Goal: Complete application form

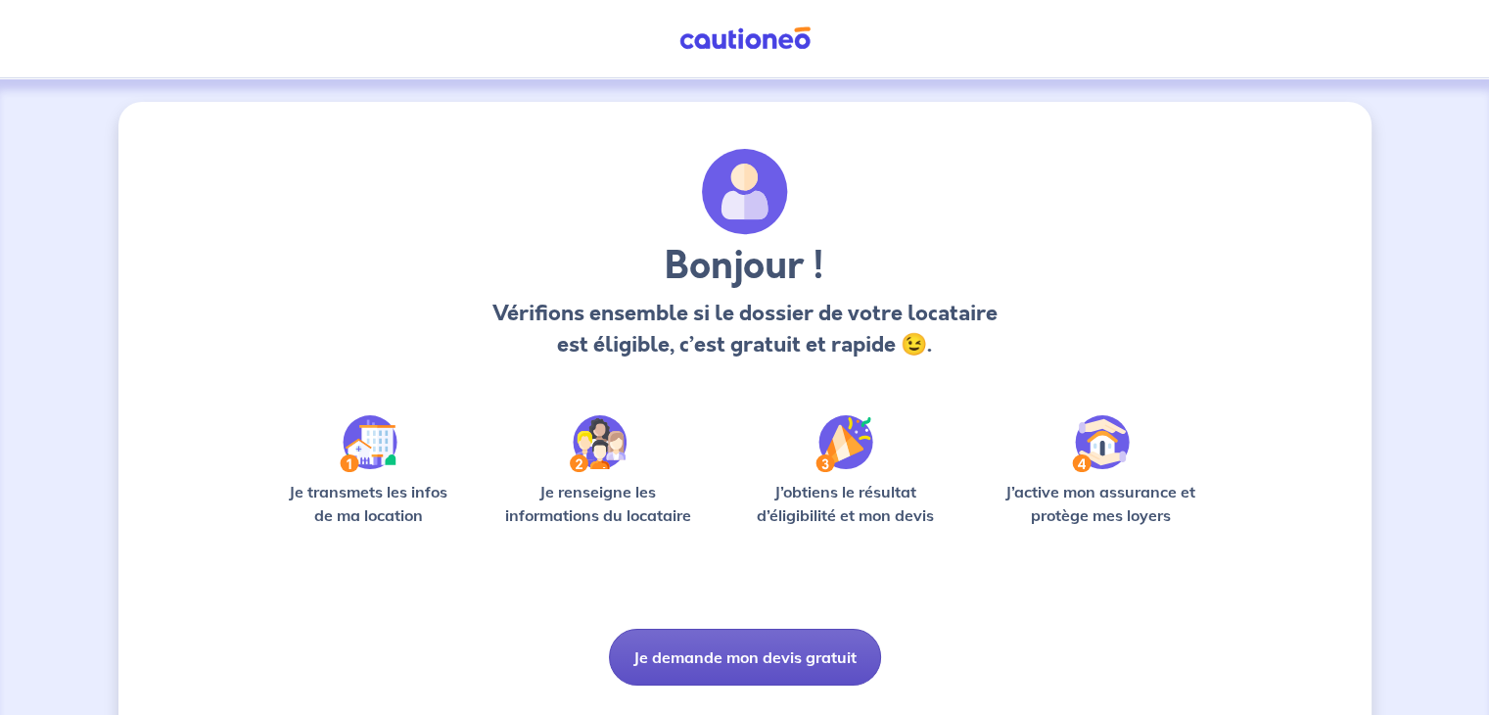
scroll to position [49, 0]
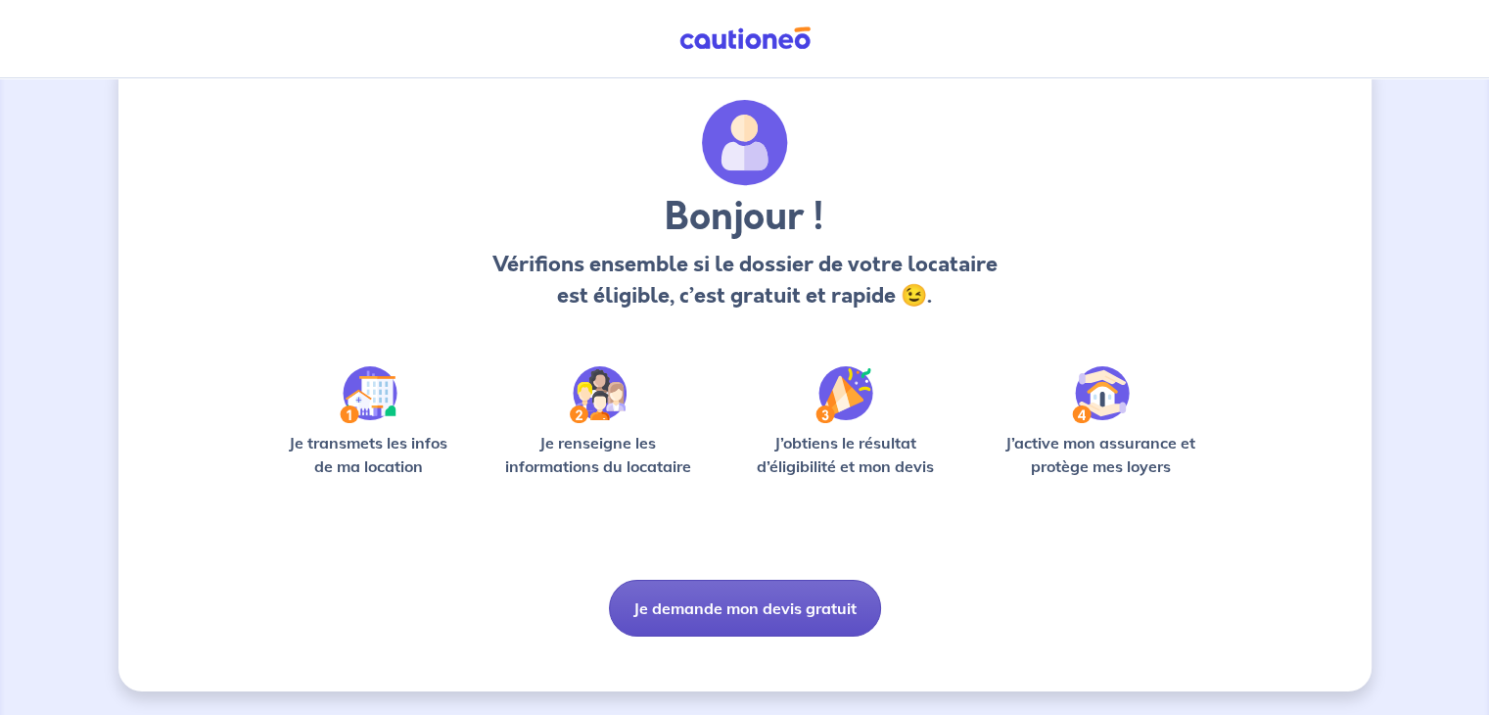
click at [771, 612] on button "Je demande mon devis gratuit" at bounding box center [745, 608] width 272 height 57
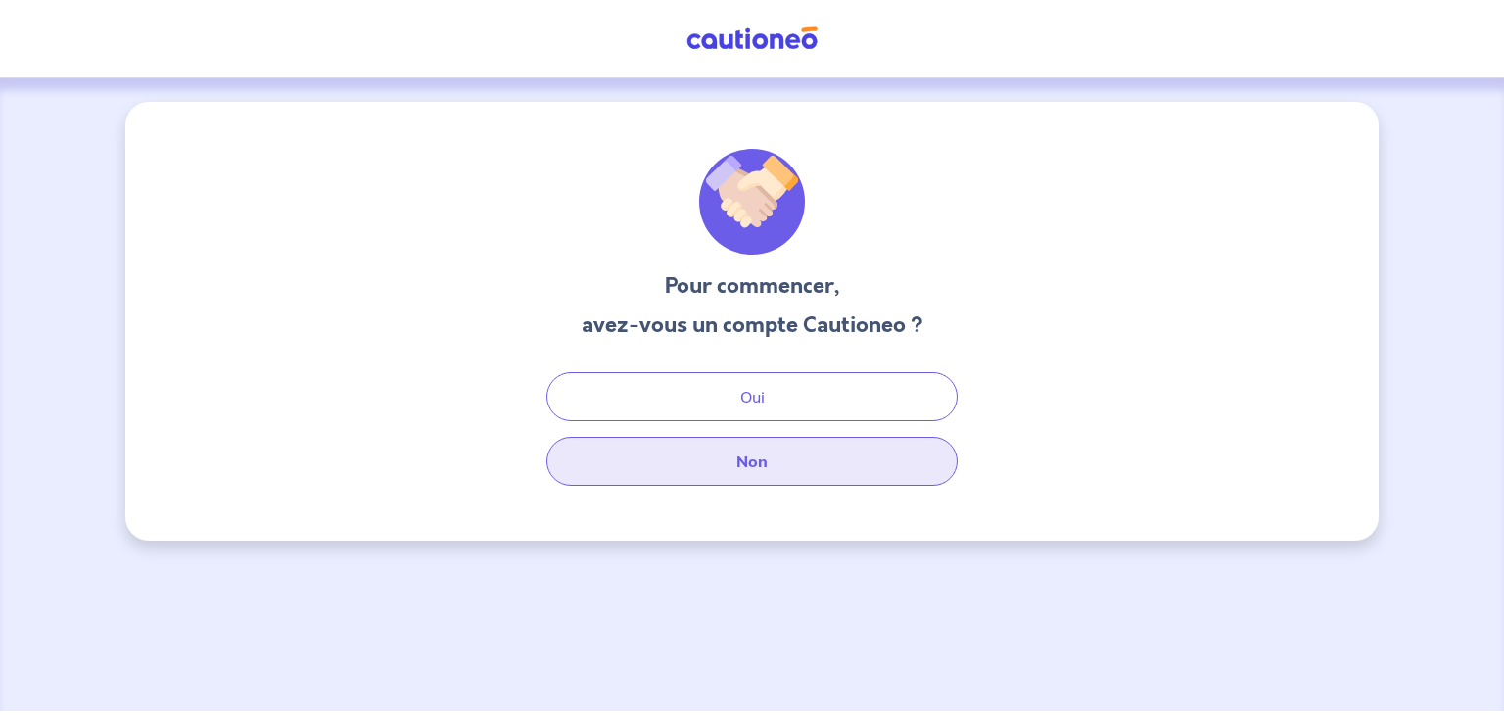
click at [732, 455] on button "Non" at bounding box center [751, 461] width 411 height 49
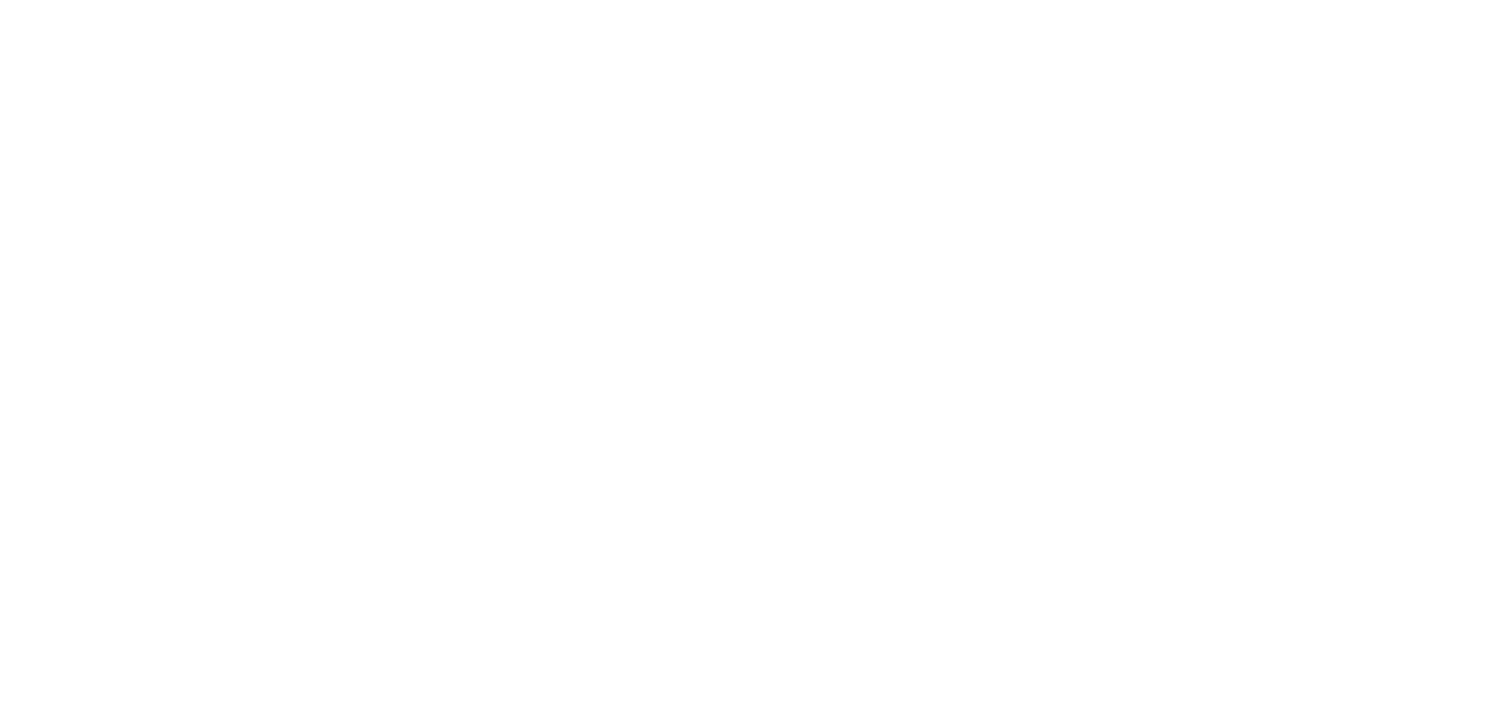
select select "FR"
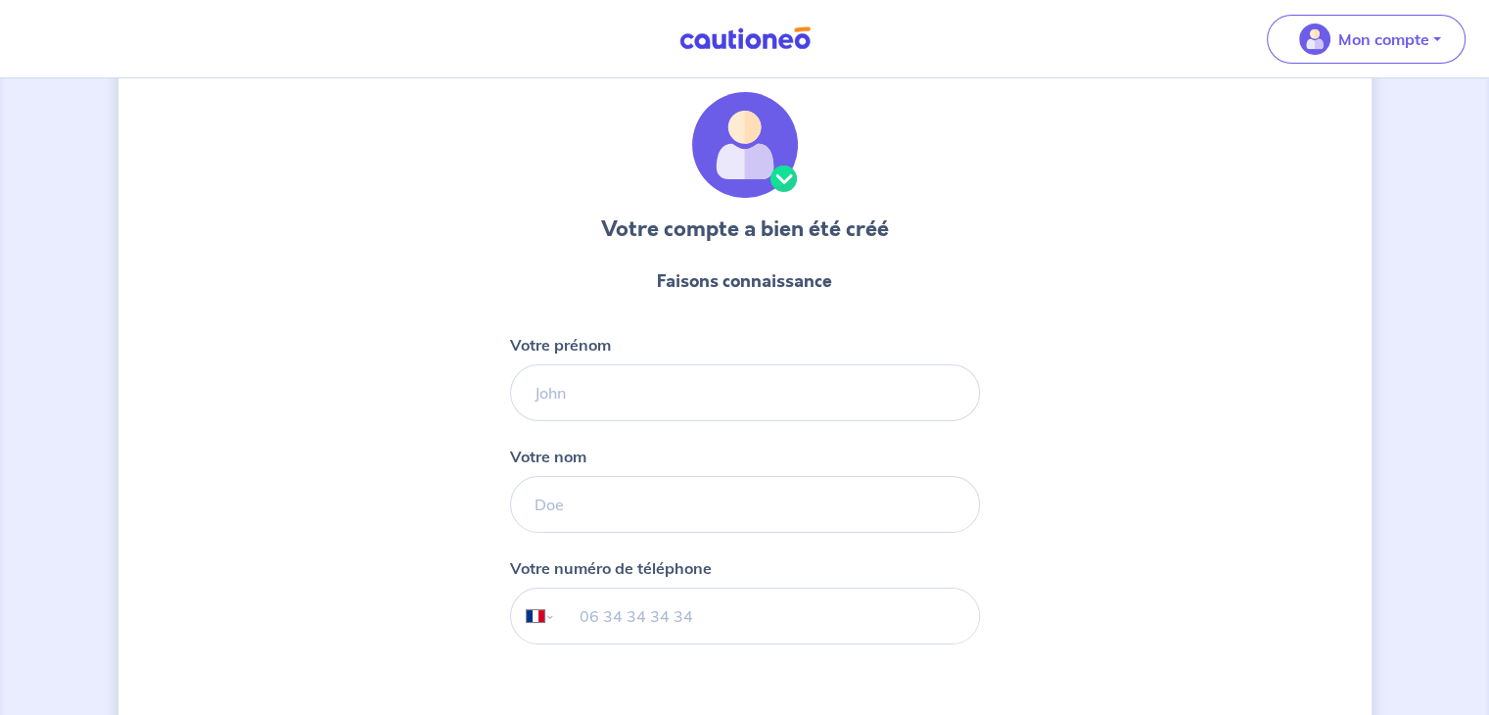
scroll to position [54, 0]
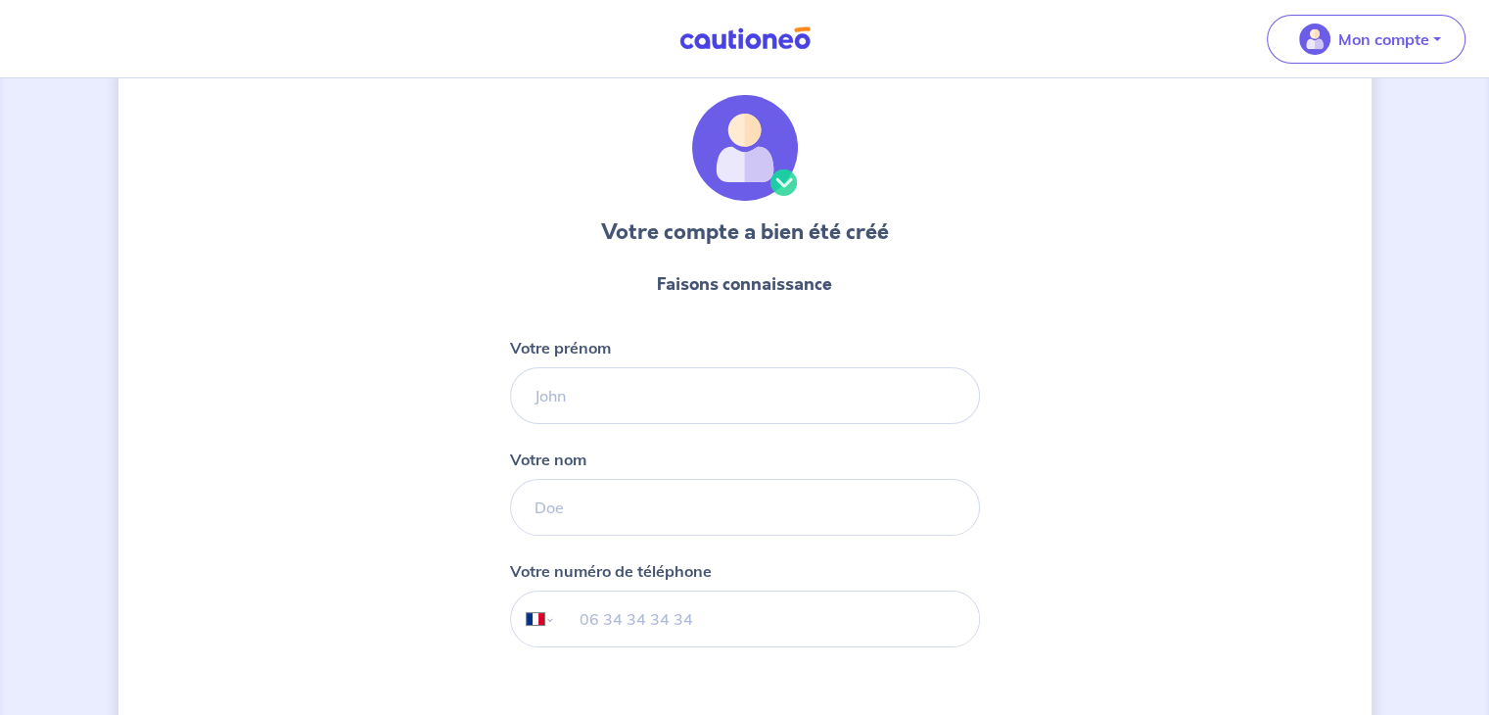
click at [821, 428] on form "Faisons connaissance Votre prénom Votre nom Votre numéro de téléphone Internati…" at bounding box center [745, 523] width 470 height 535
click at [817, 402] on input "Votre prénom" at bounding box center [745, 395] width 470 height 57
type input "j"
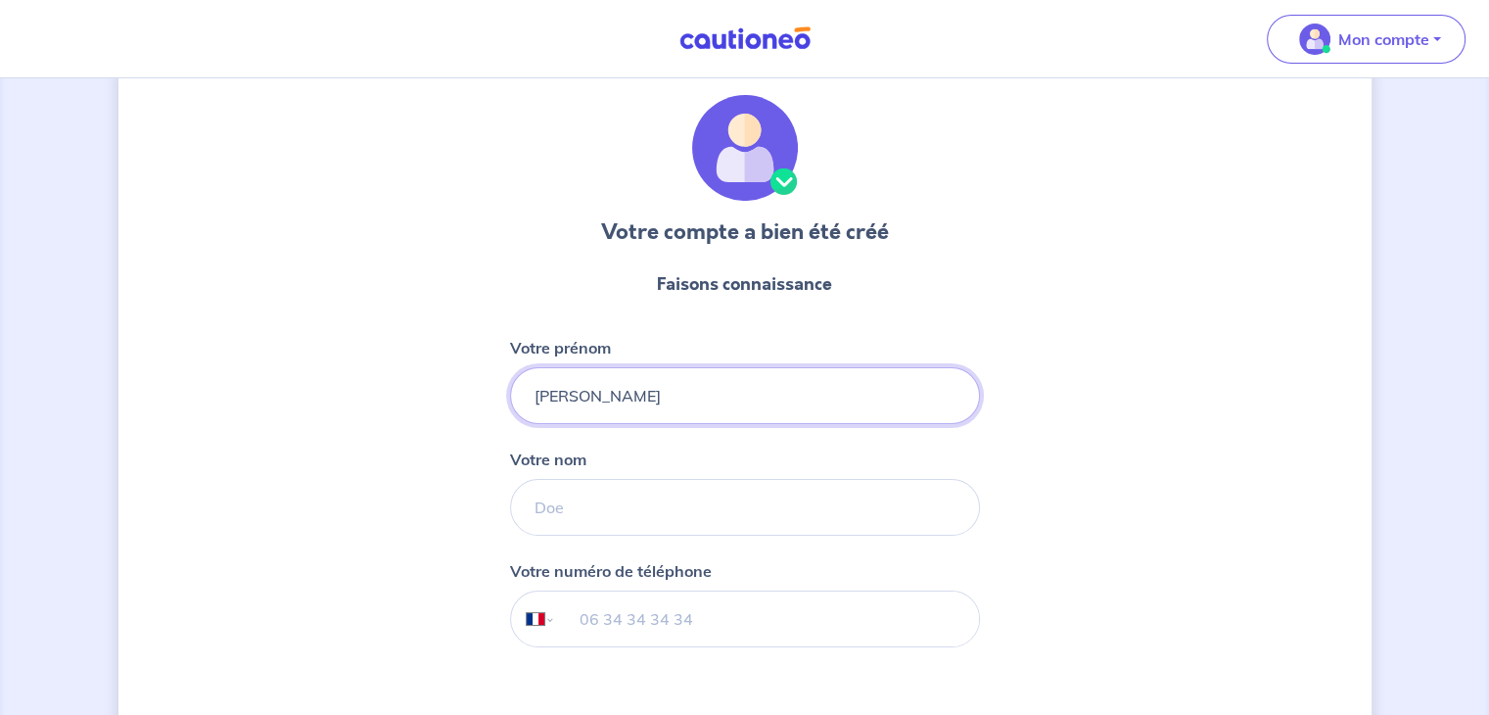
type input "[PERSON_NAME]"
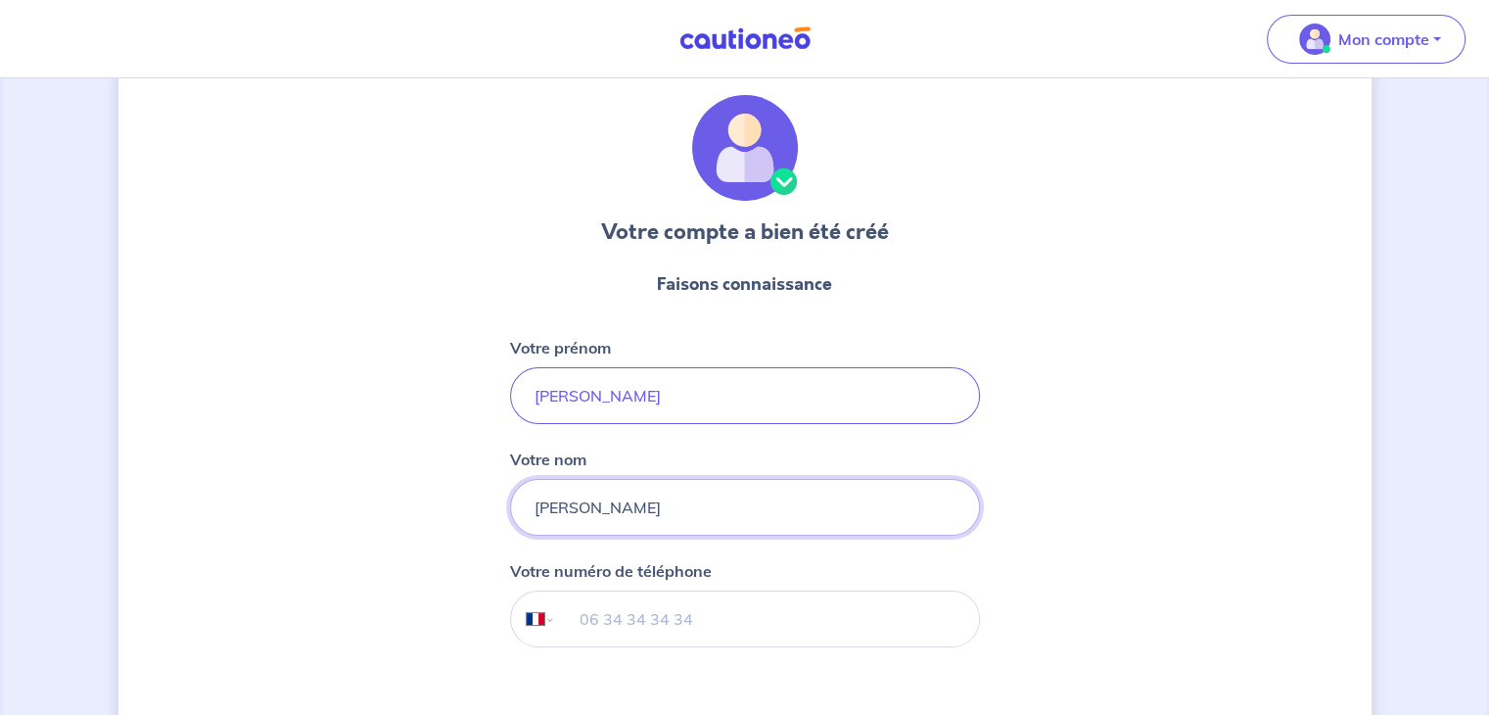
type input "[PERSON_NAME]"
click at [817, 402] on input "[PERSON_NAME]" at bounding box center [745, 395] width 470 height 57
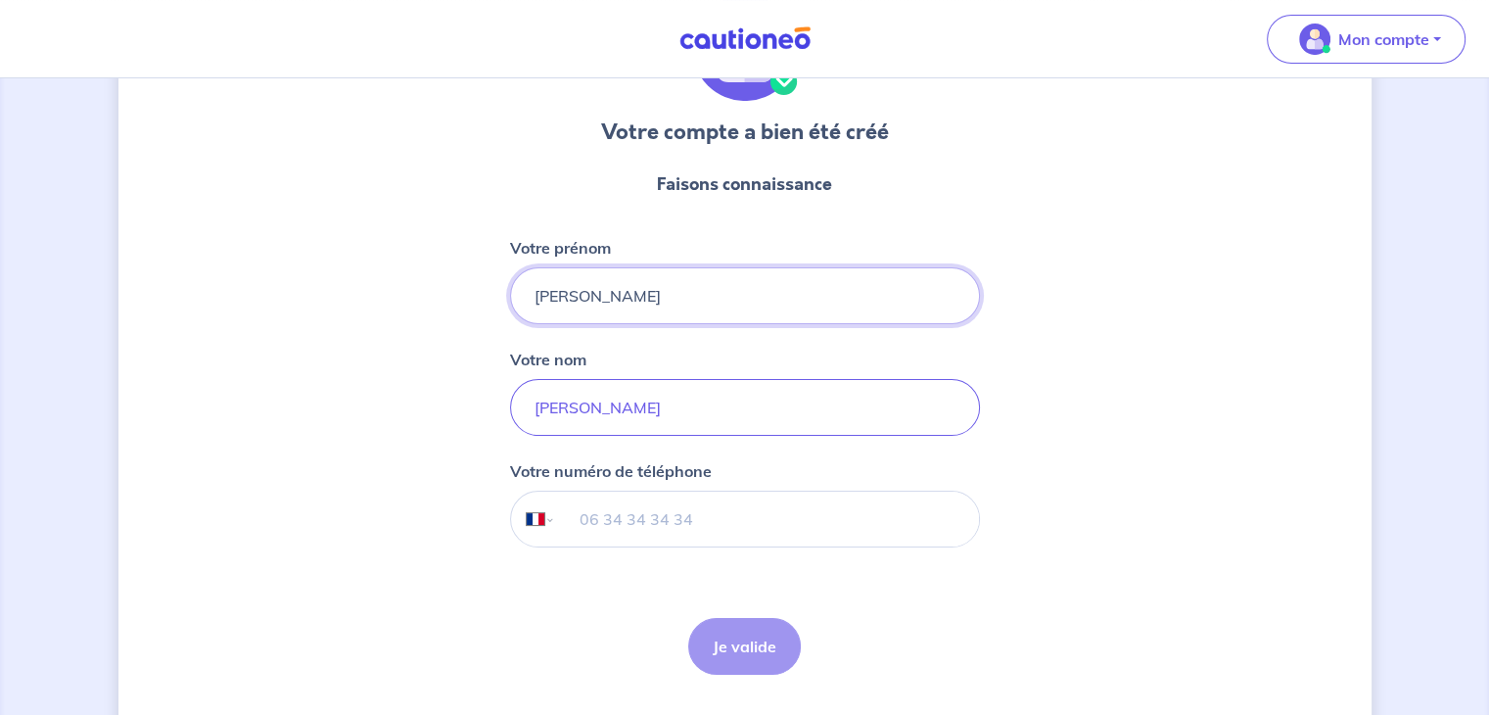
scroll to position [195, 0]
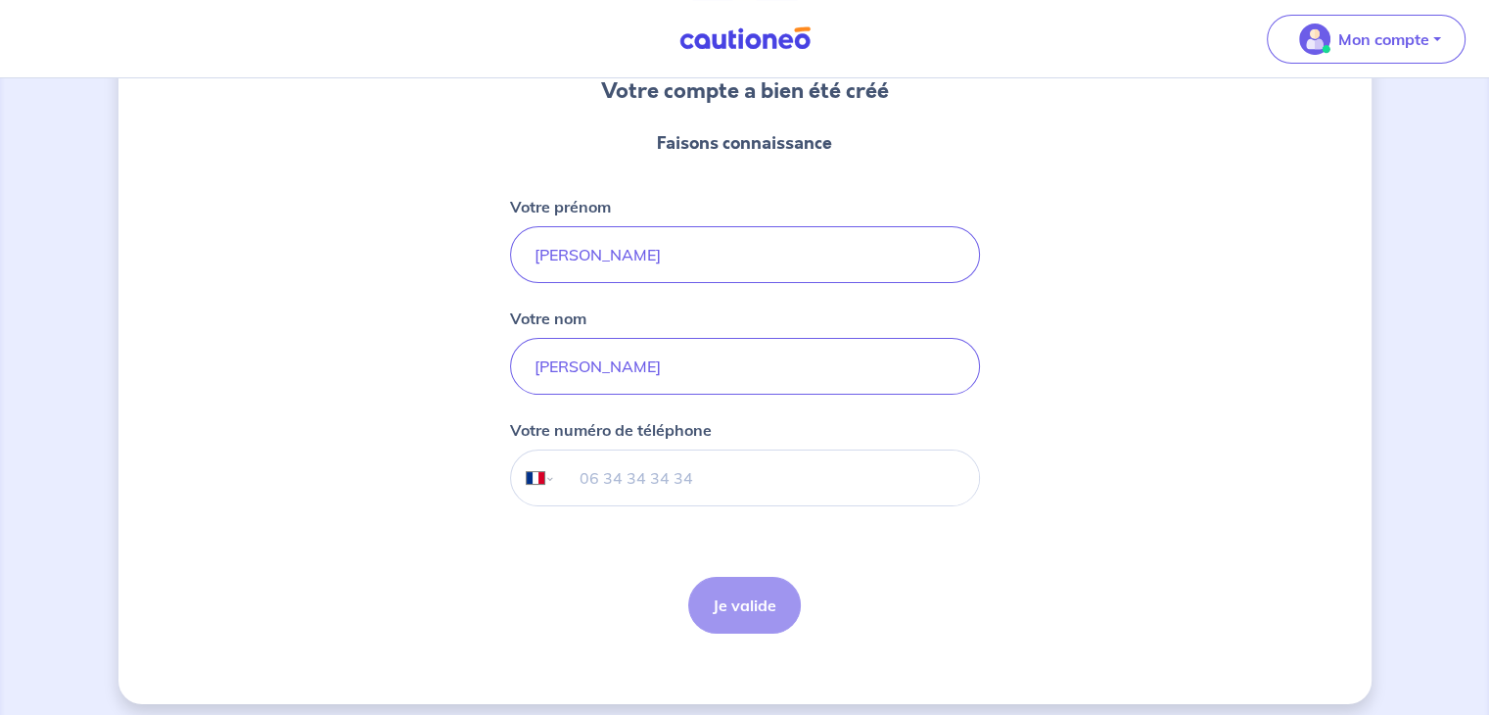
click at [787, 476] on input "tel" at bounding box center [766, 477] width 423 height 55
type input "06 60 85 22 51"
click at [732, 615] on button "Je valide" at bounding box center [744, 605] width 113 height 57
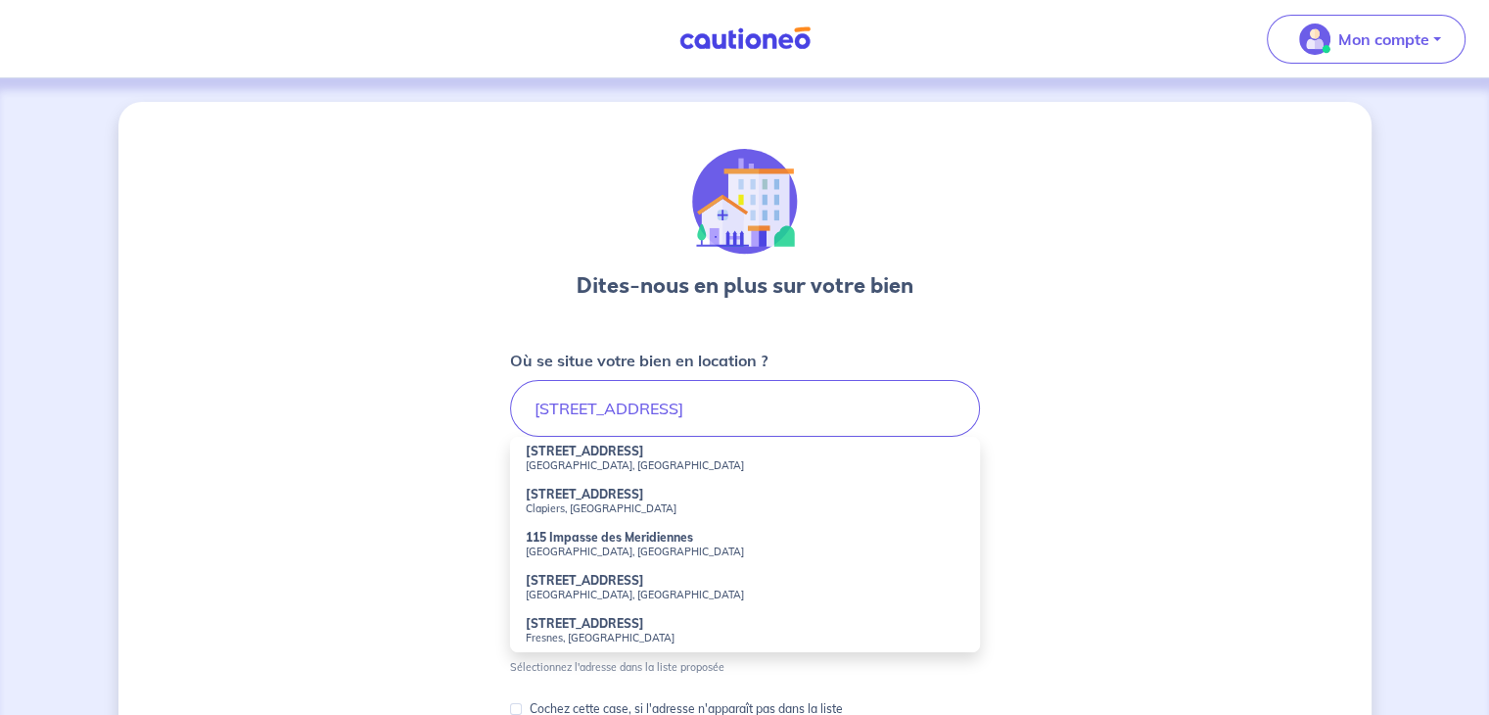
click at [567, 465] on small "[GEOGRAPHIC_DATA], [GEOGRAPHIC_DATA]" at bounding box center [745, 465] width 439 height 14
type input "[STREET_ADDRESS]"
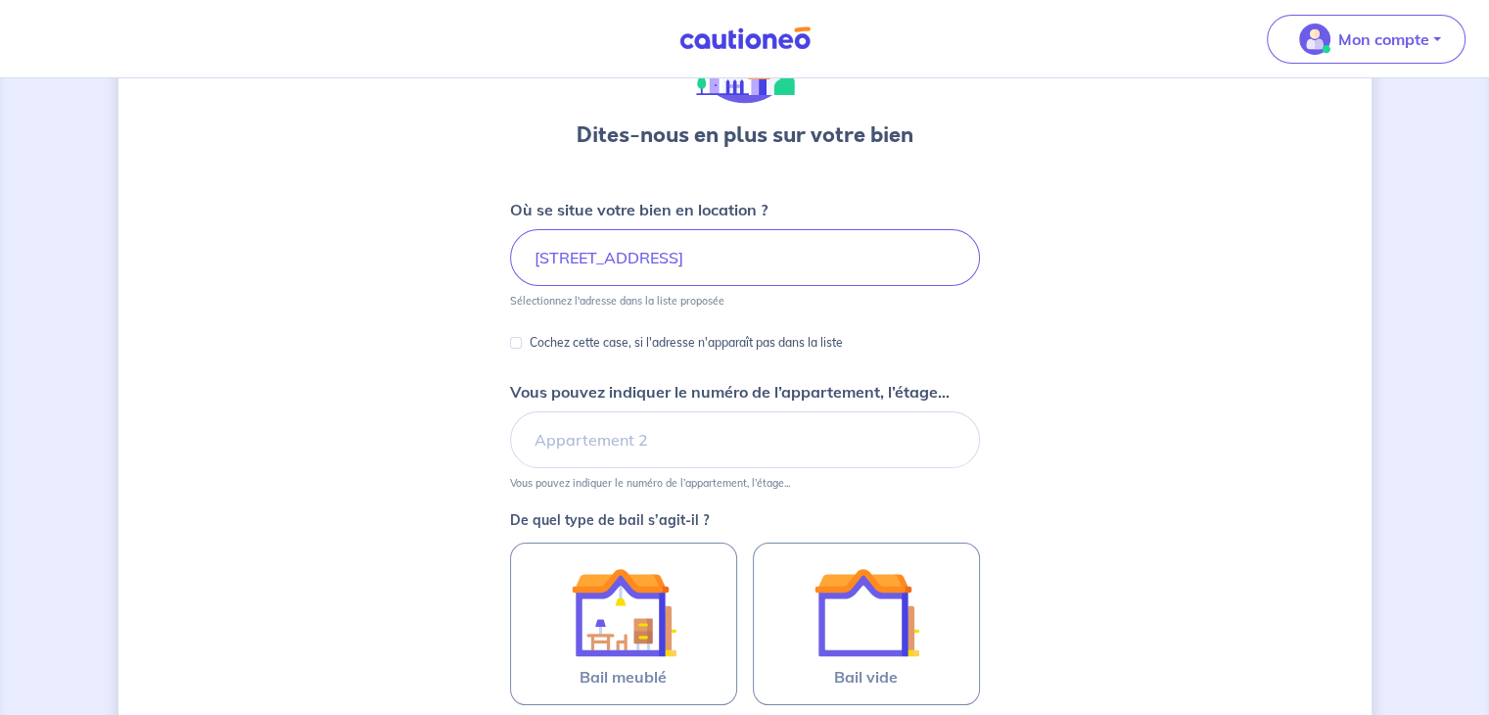
scroll to position [152, 0]
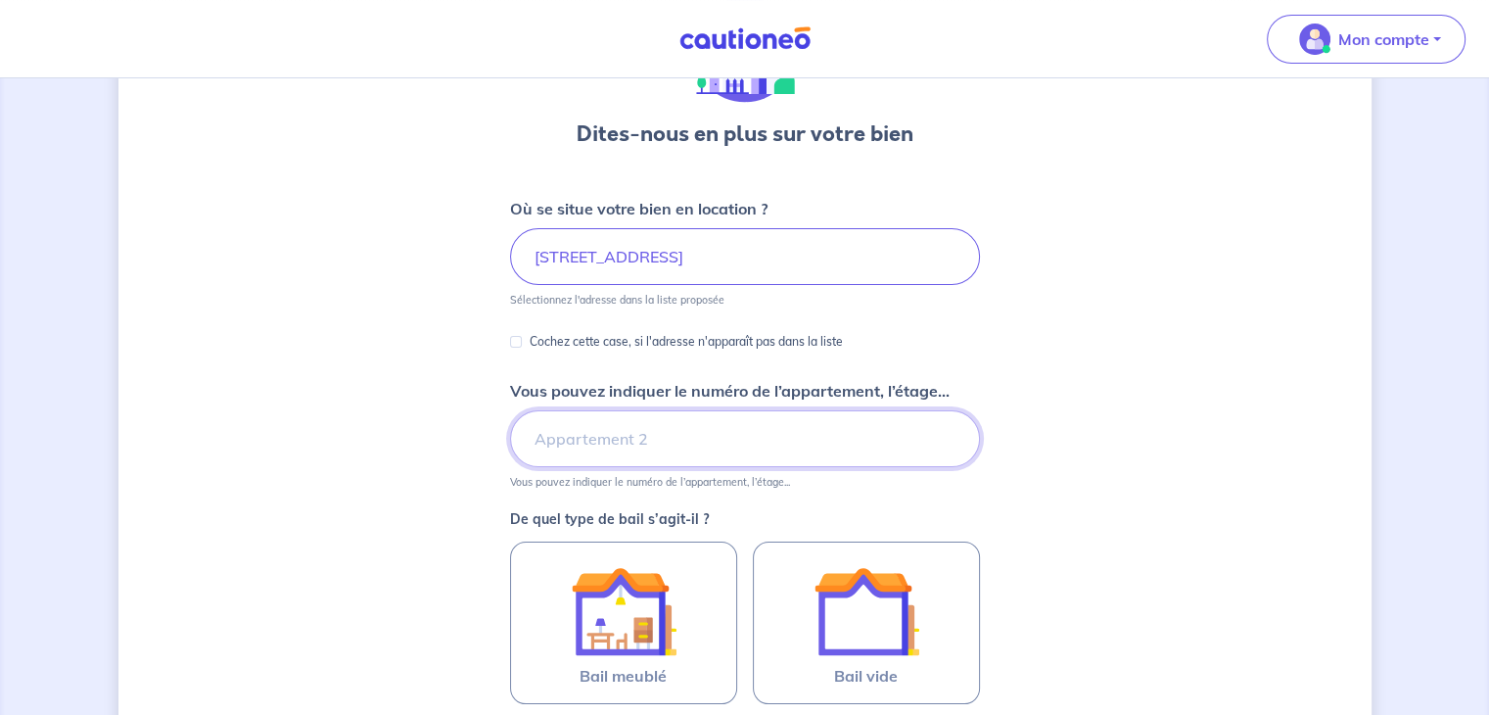
click at [904, 438] on input "Vous pouvez indiquer le numéro de l’appartement, l’étage..." at bounding box center [745, 438] width 470 height 57
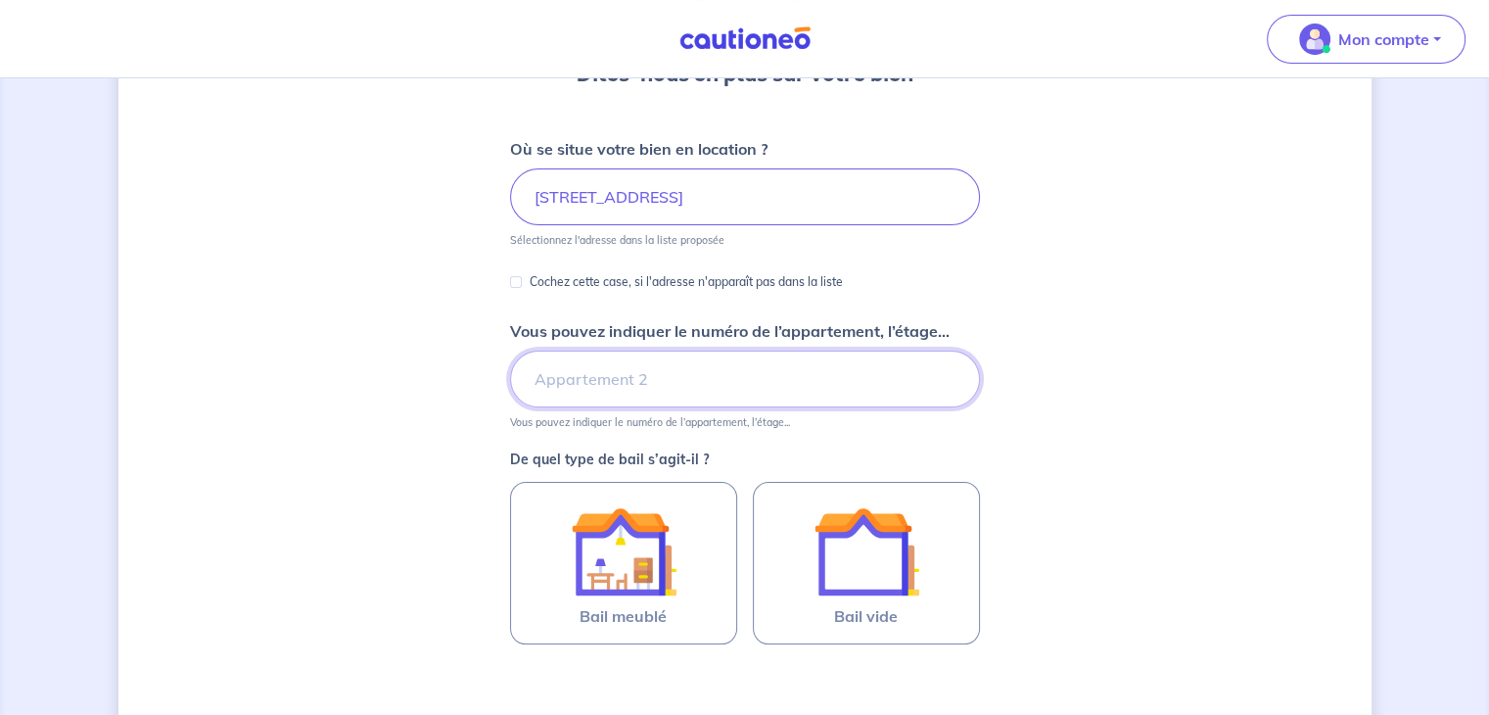
scroll to position [215, 0]
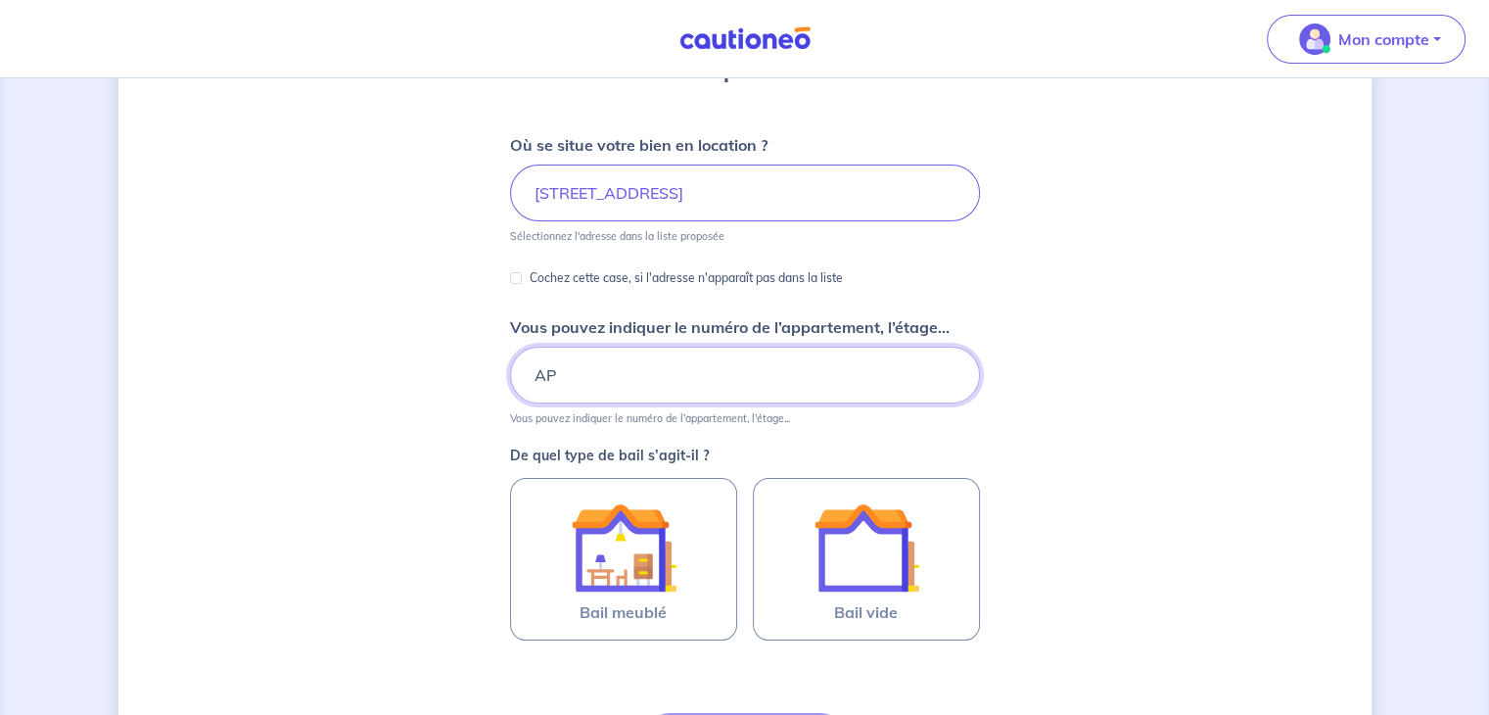
type input "A"
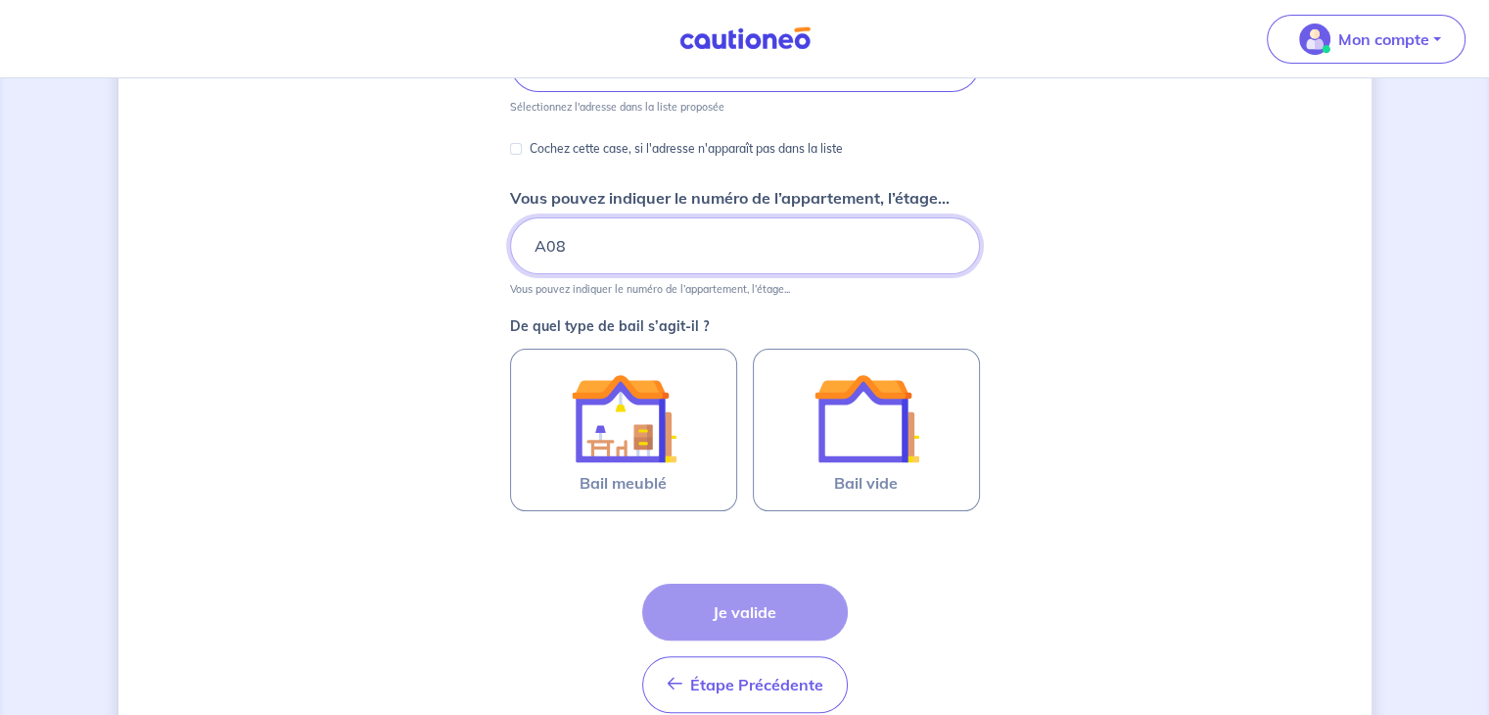
scroll to position [343, 0]
type input "A"
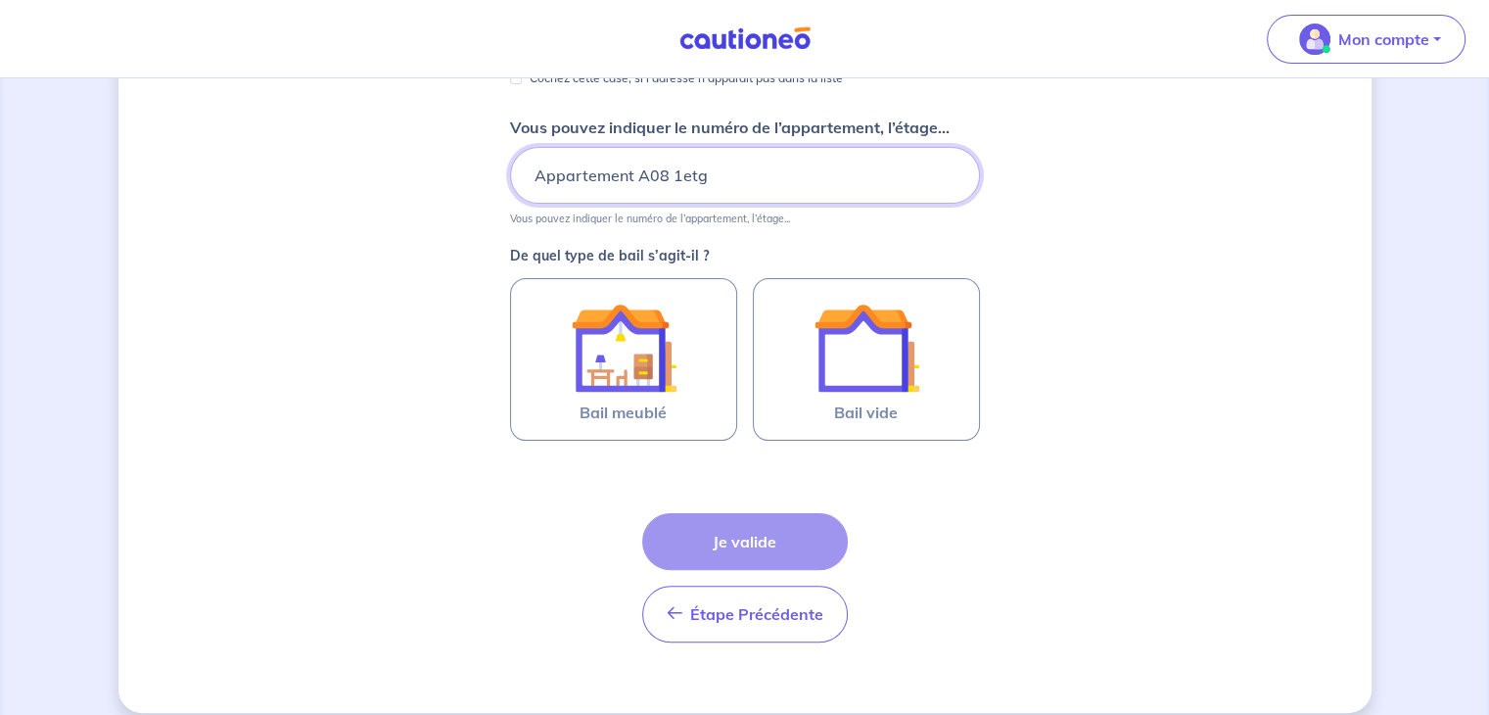
scroll to position [427, 0]
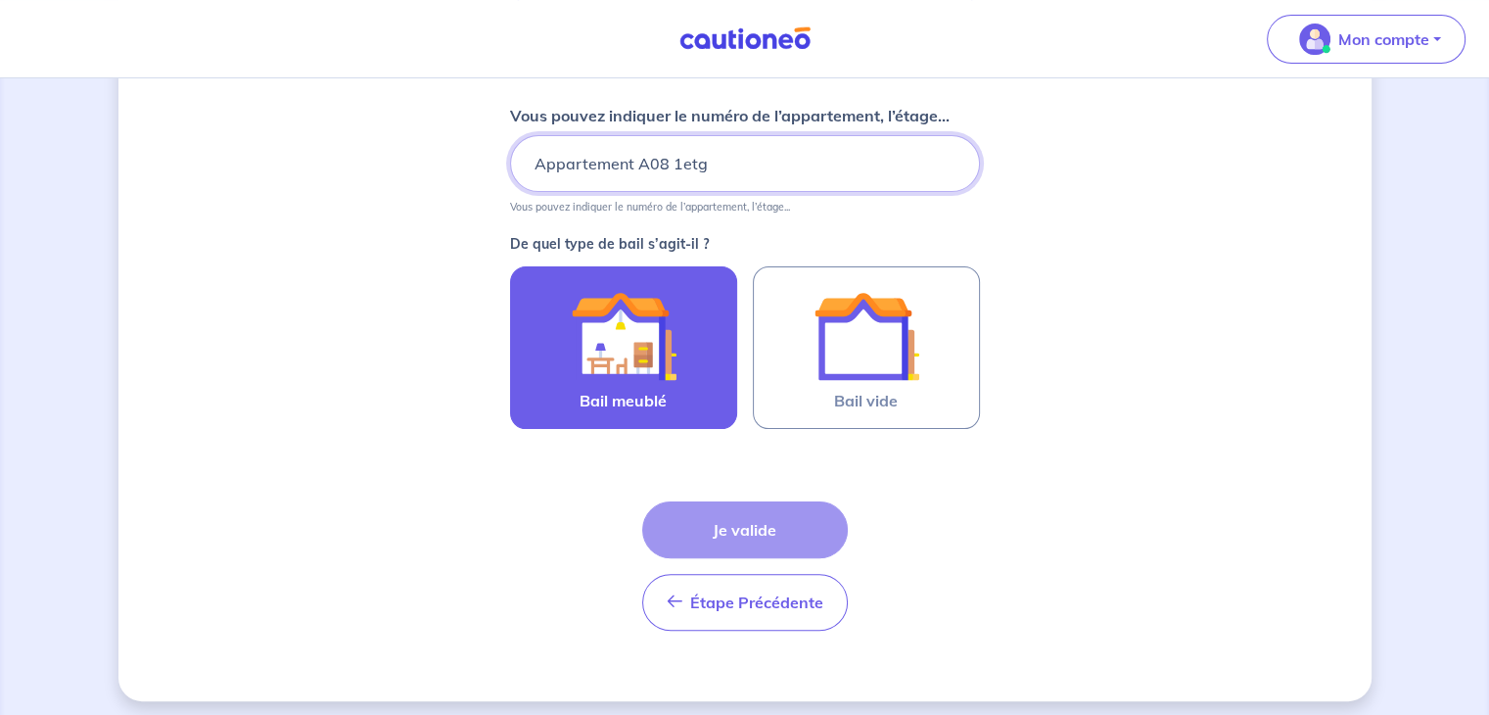
type input "Appartement A08 1etg"
click at [677, 317] on div at bounding box center [624, 336] width 178 height 106
click at [0, 0] on input "Bail meublé" at bounding box center [0, 0] width 0 height 0
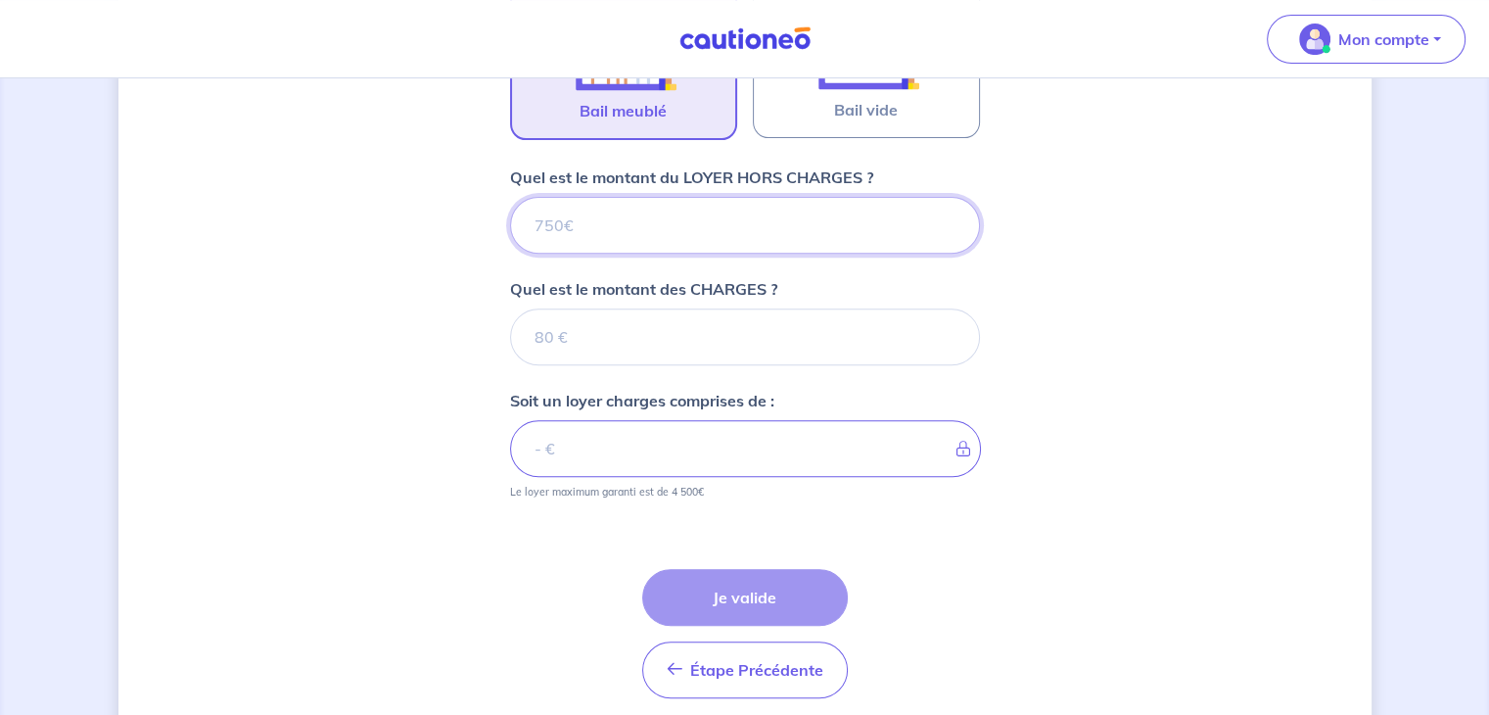
scroll to position [717, 0]
type input "4"
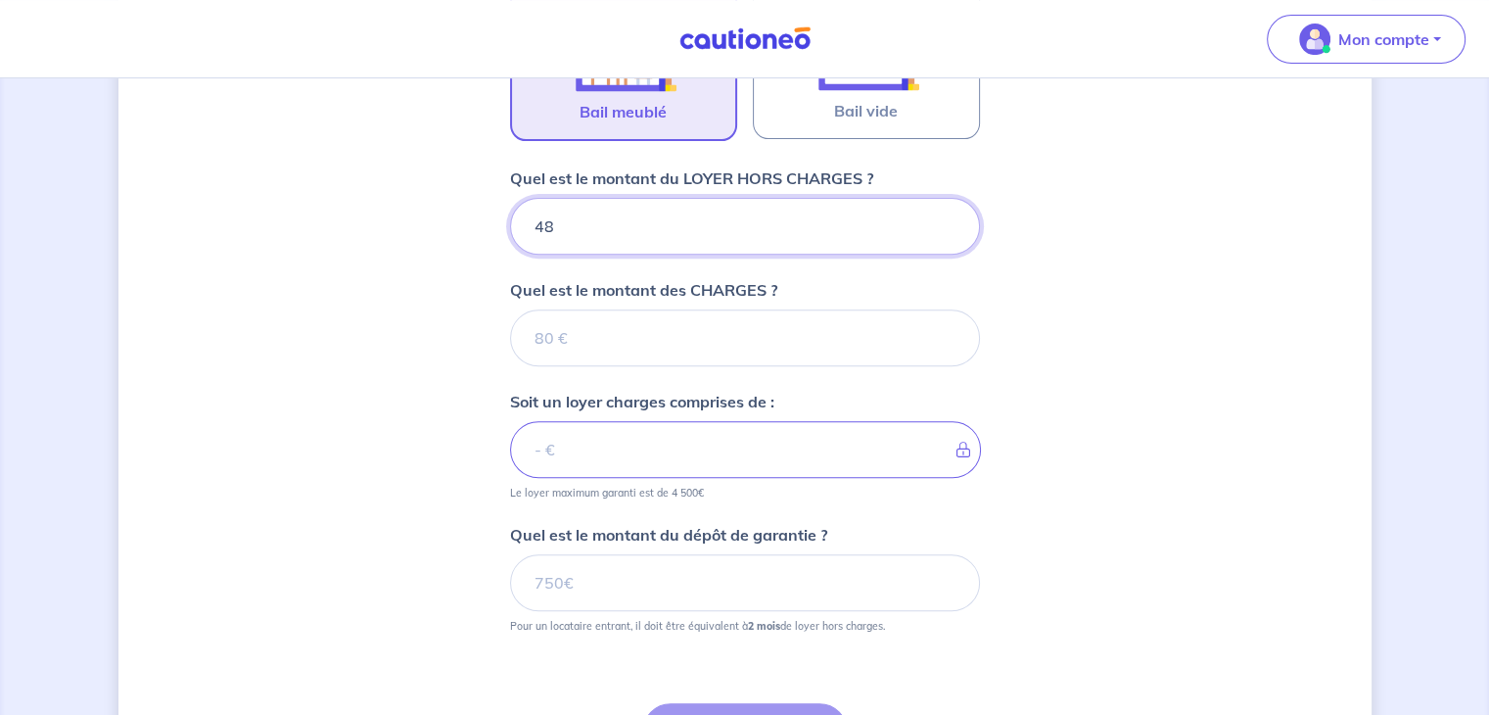
type input "480"
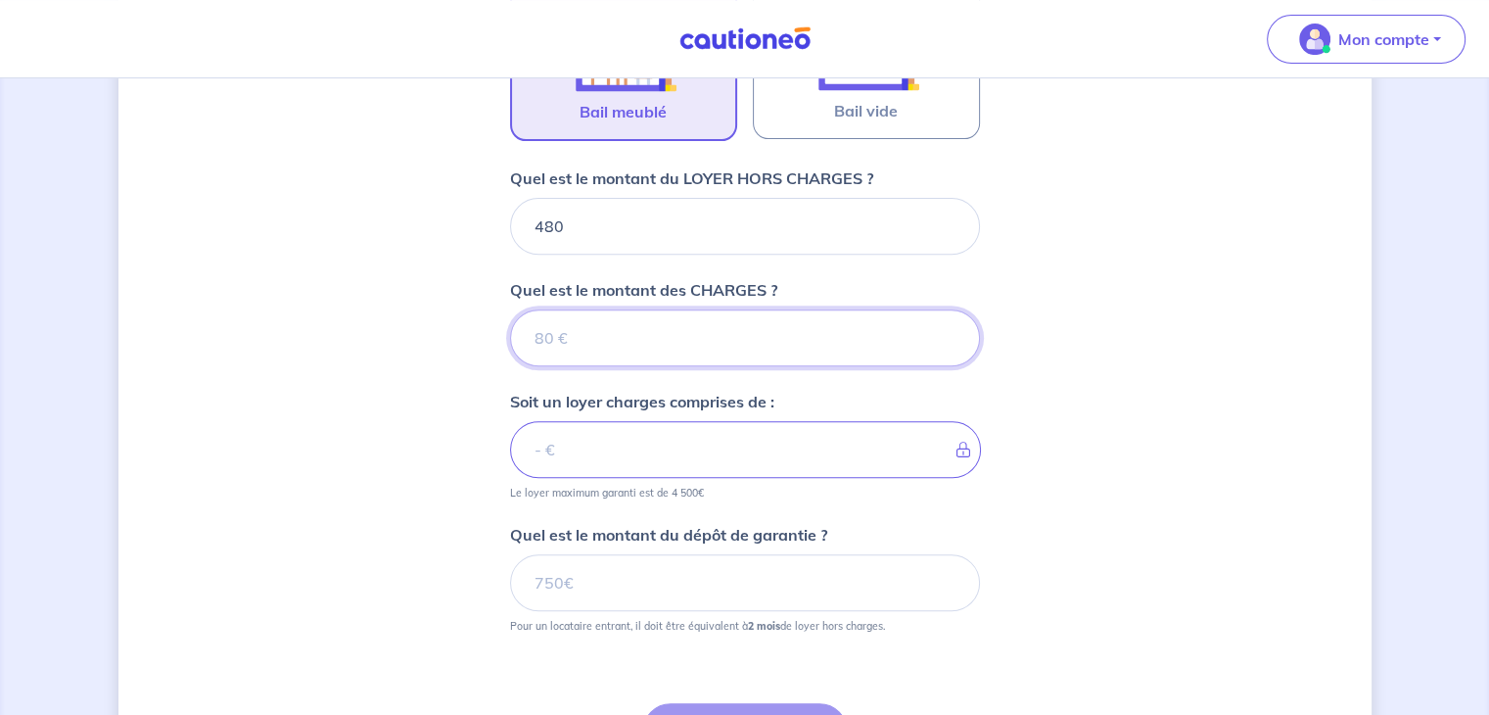
click at [770, 335] on input "Quel est le montant des CHARGES ?" at bounding box center [745, 337] width 470 height 57
type input "25"
type input "505"
type input "25"
click at [1130, 437] on div "Dites-nous en plus sur votre bien Où se situe votre bien en location ? [STREET_…" at bounding box center [744, 144] width 1253 height 1518
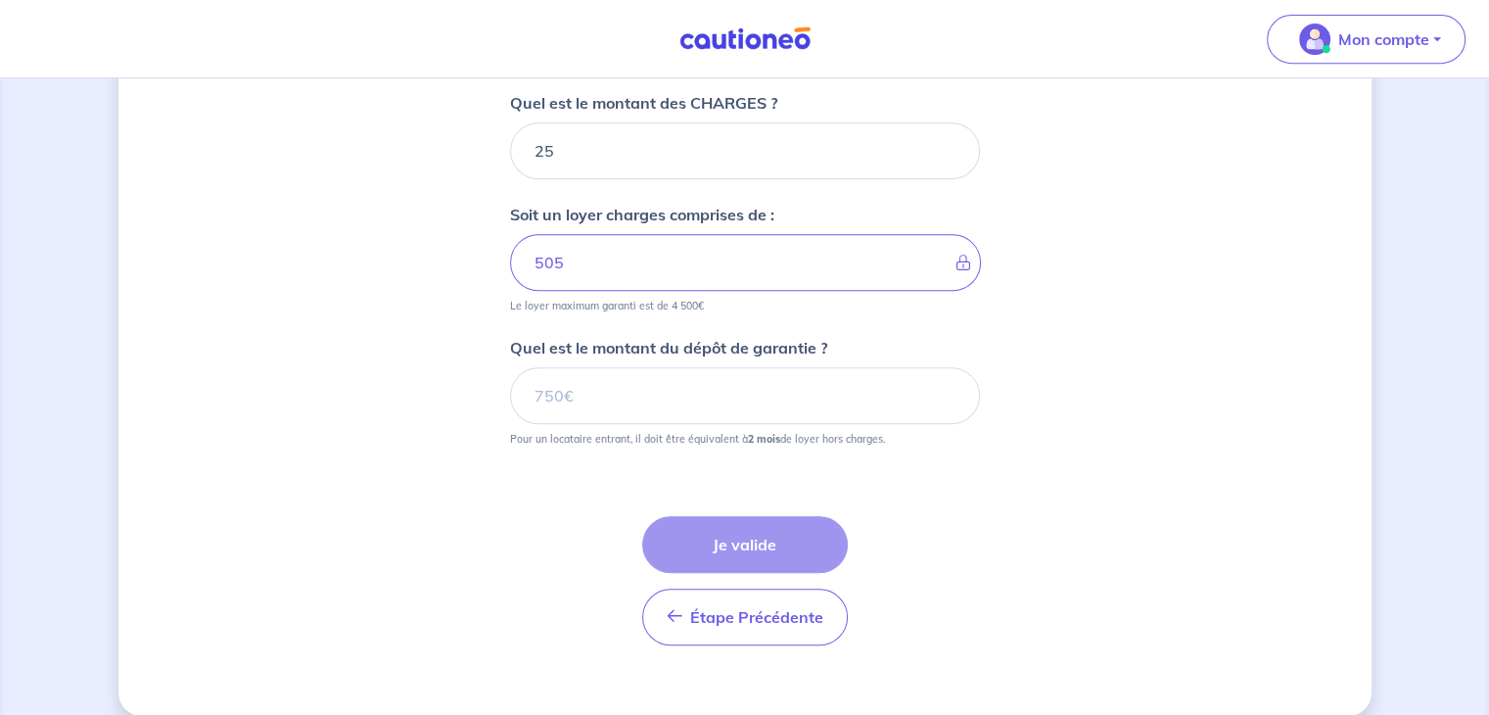
scroll to position [905, 0]
click at [851, 391] on input "Quel est le montant du dépôt de garantie ?" at bounding box center [745, 394] width 470 height 57
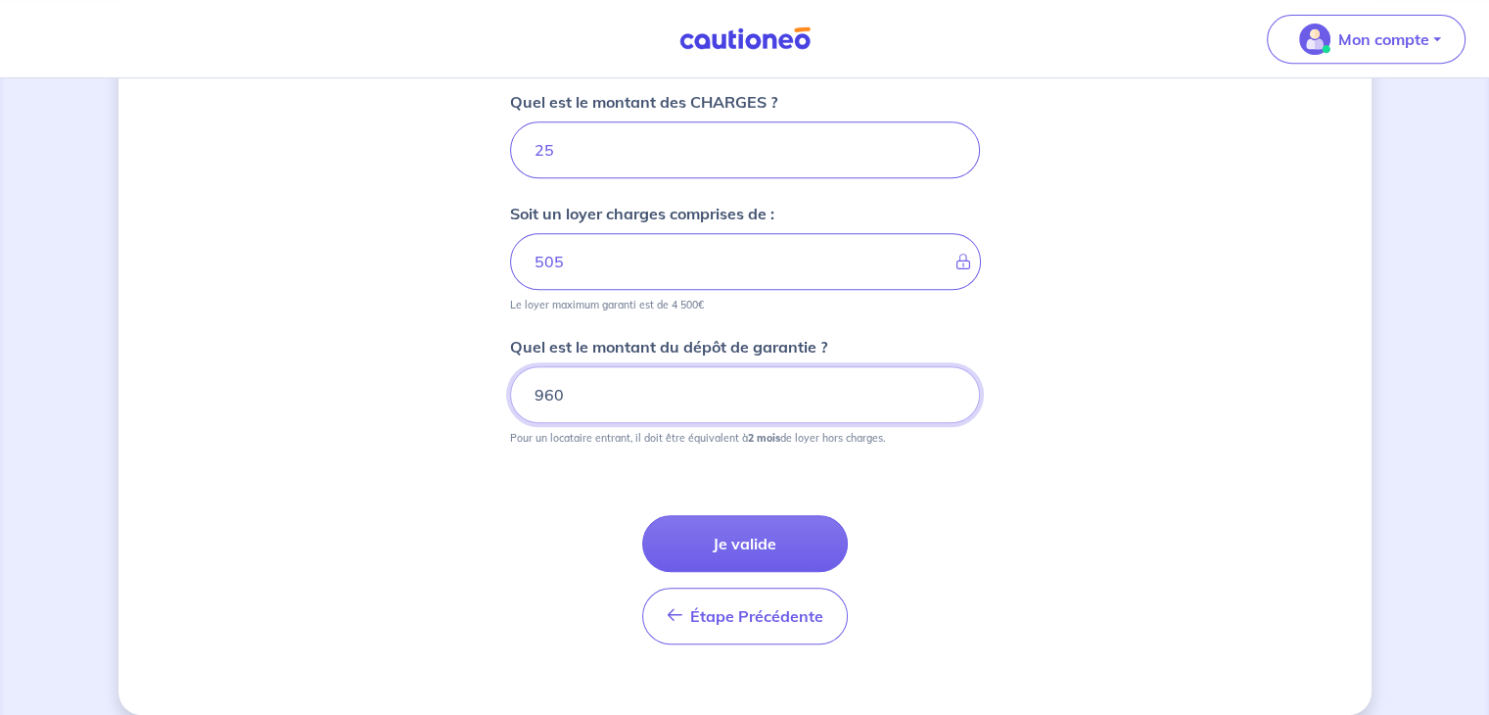
type input "960"
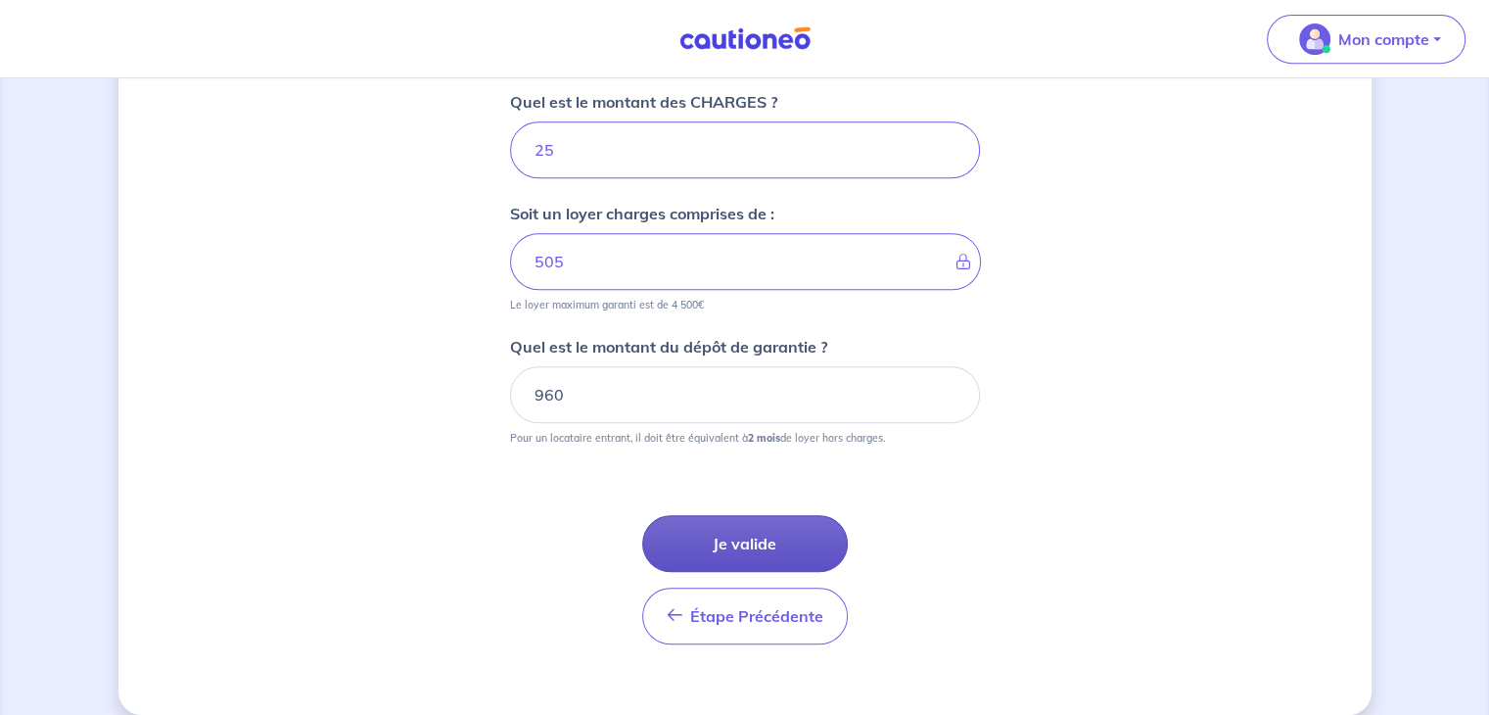
click at [709, 537] on button "Je valide" at bounding box center [745, 543] width 206 height 57
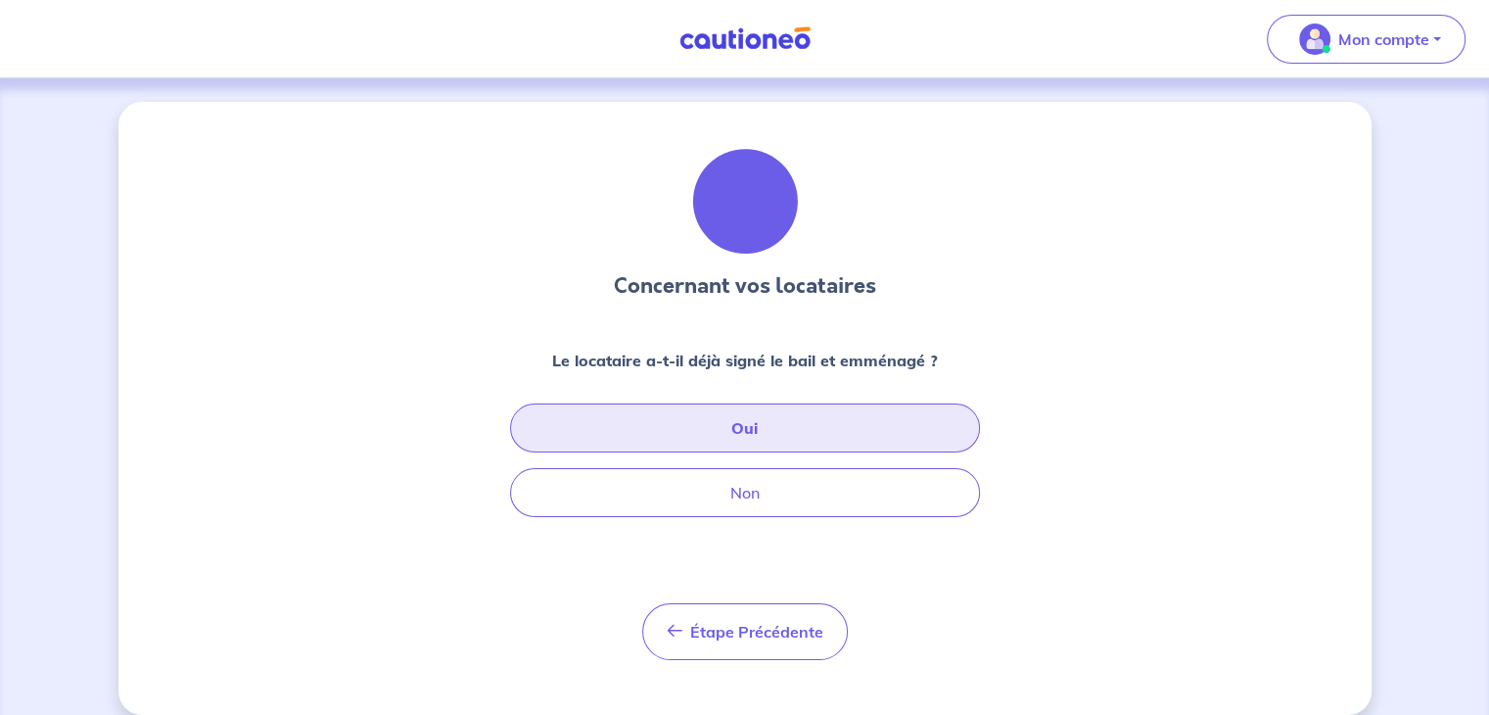
click at [929, 424] on button "Oui" at bounding box center [745, 427] width 470 height 49
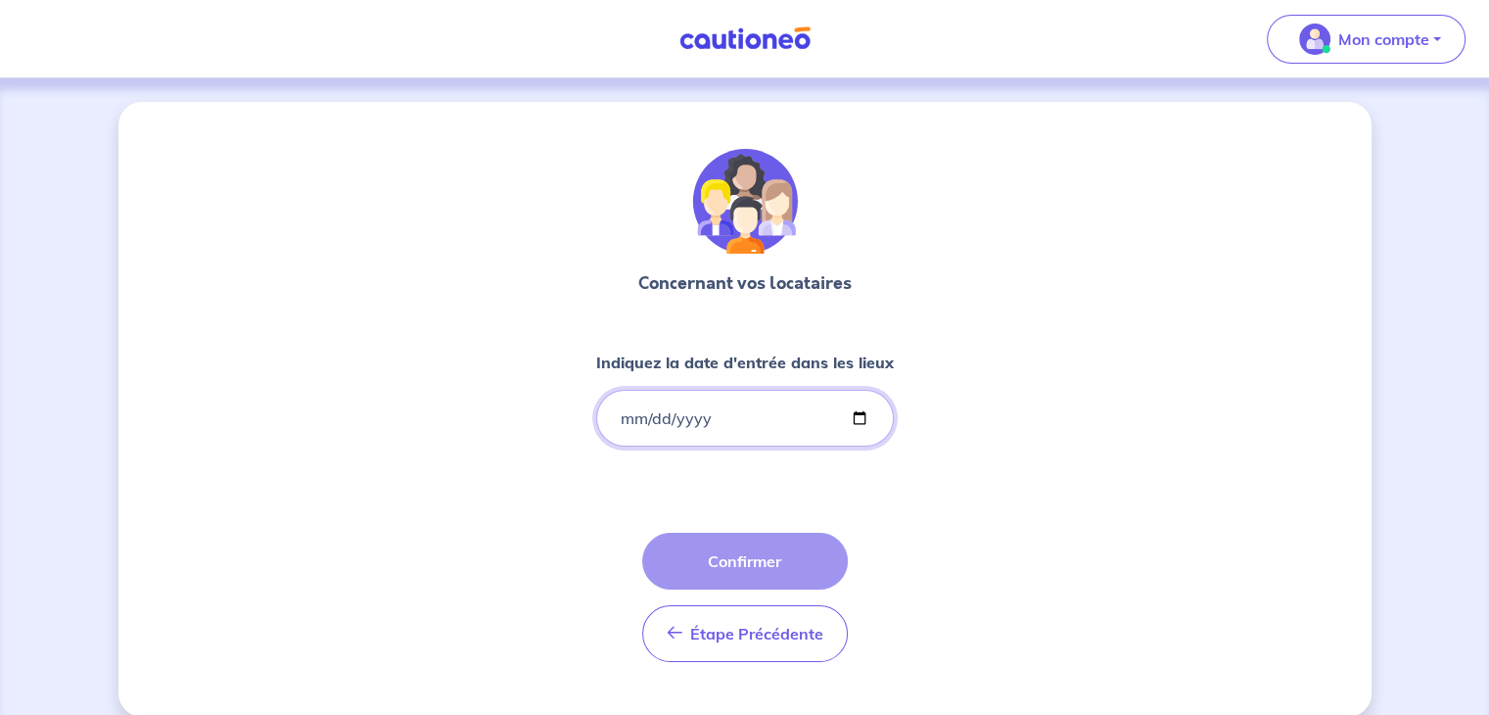
click at [856, 416] on input "Indiquez la date d'entrée dans les lieux" at bounding box center [745, 418] width 298 height 57
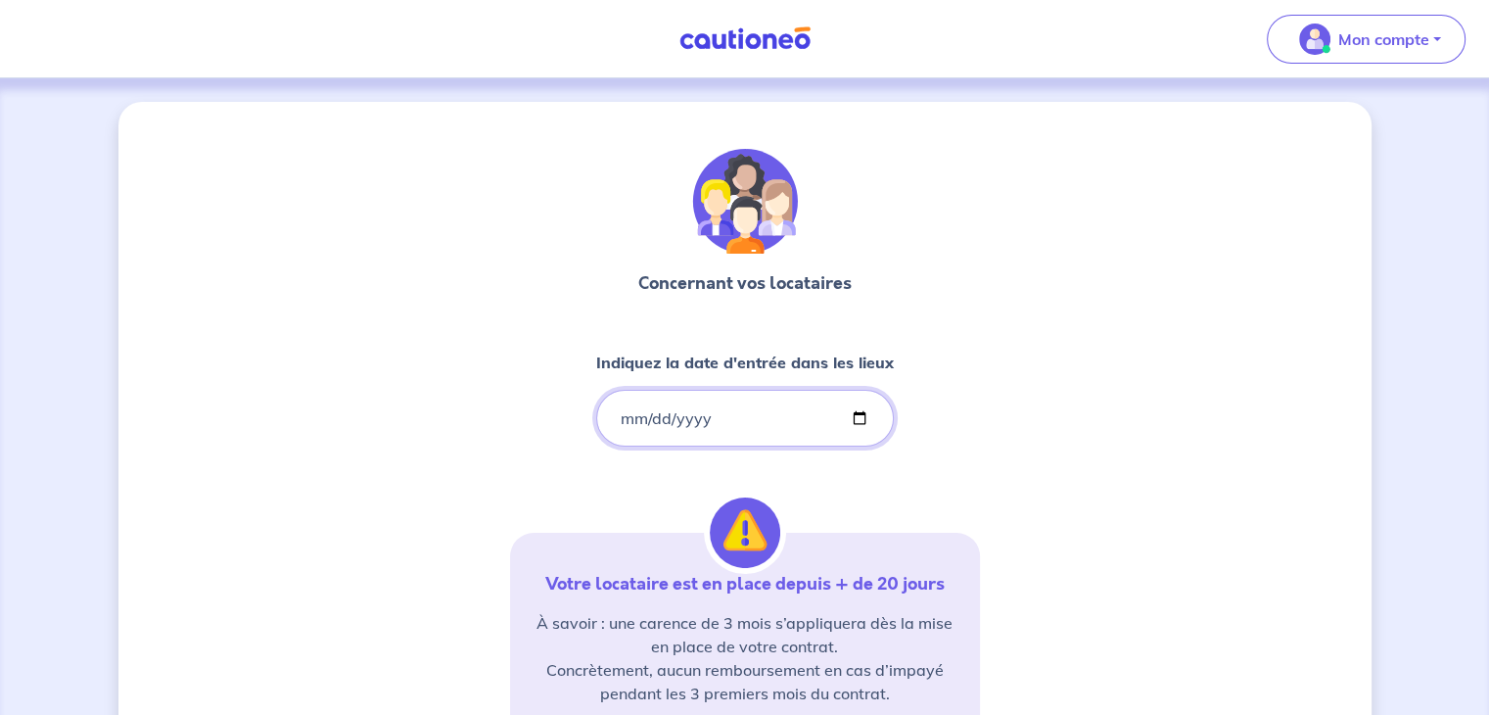
type input "[DATE]"
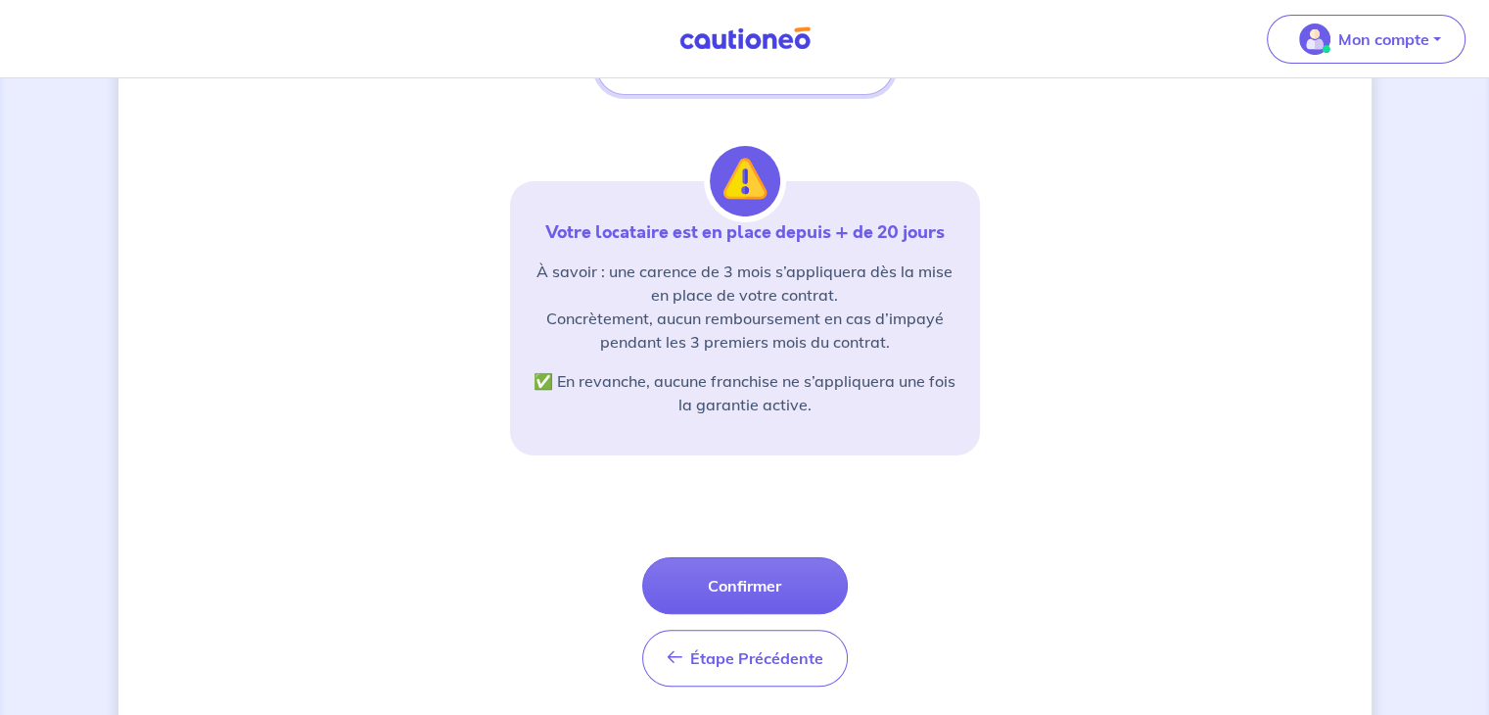
scroll to position [400, 0]
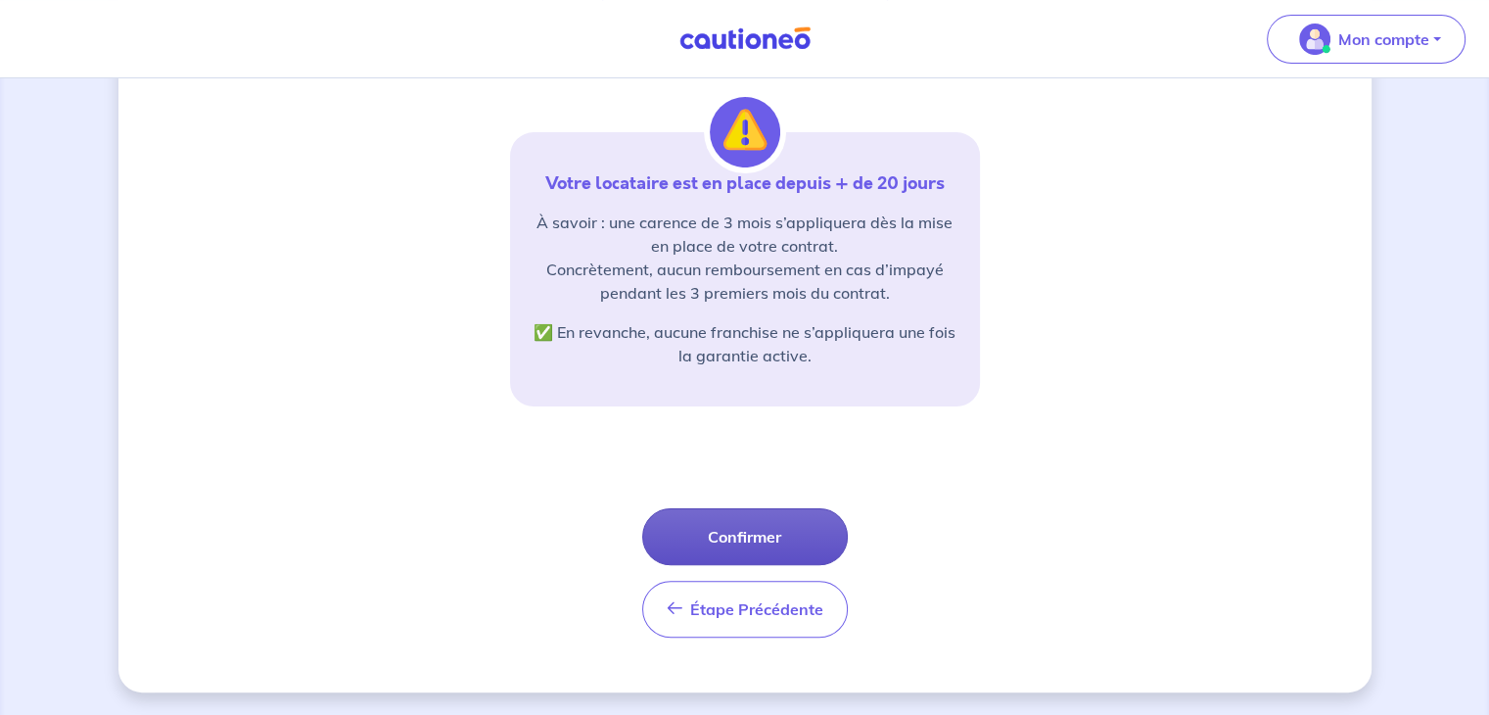
click at [776, 528] on button "Confirmer" at bounding box center [745, 536] width 206 height 57
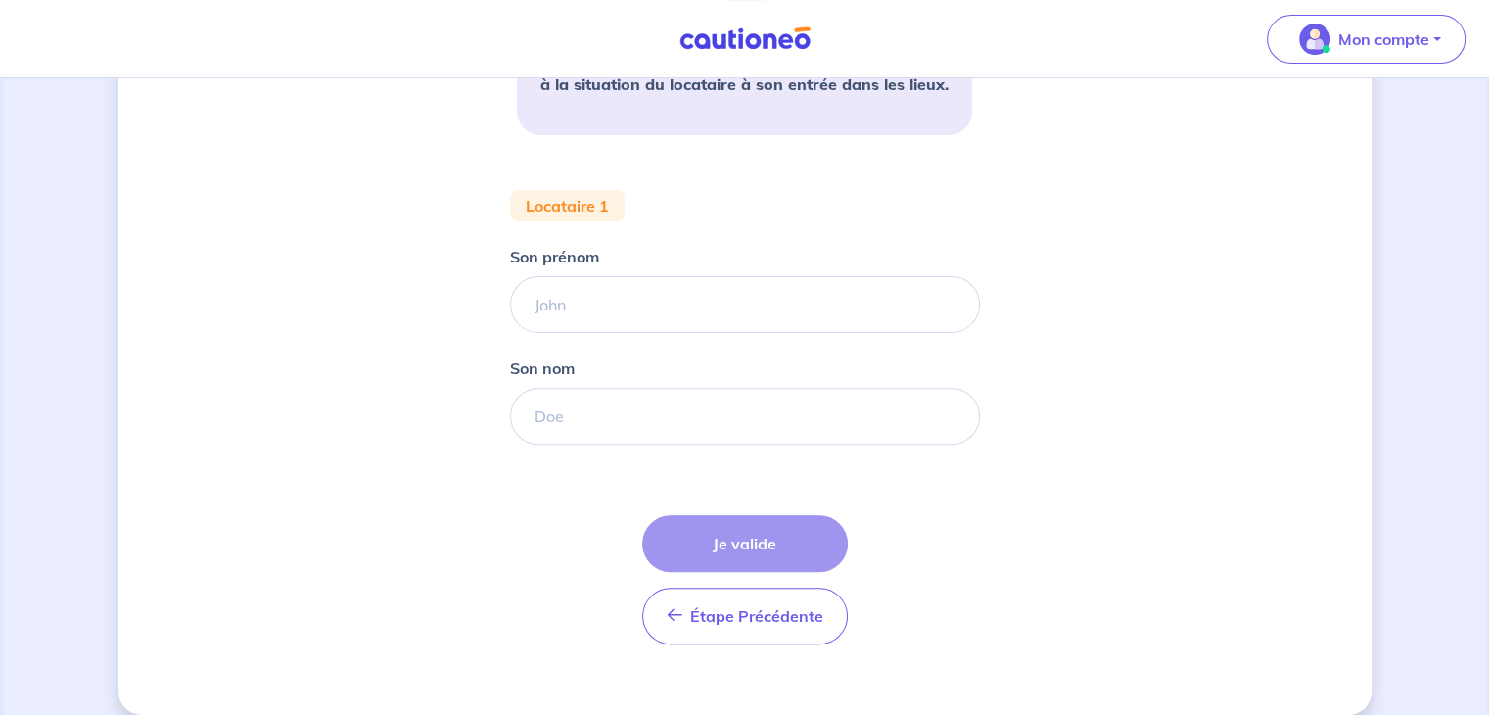
scroll to position [572, 0]
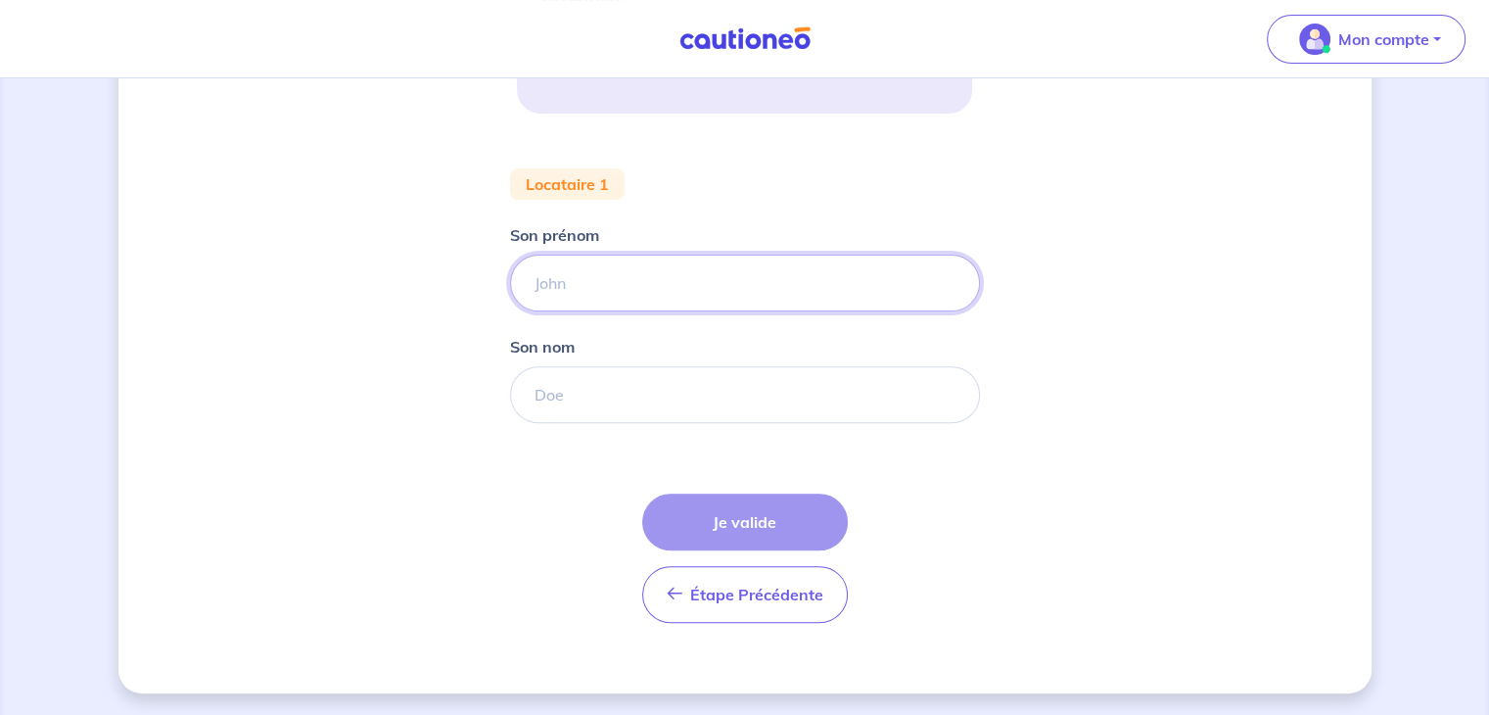
click at [815, 281] on input "Son prénom" at bounding box center [745, 283] width 470 height 57
type input "Elian"
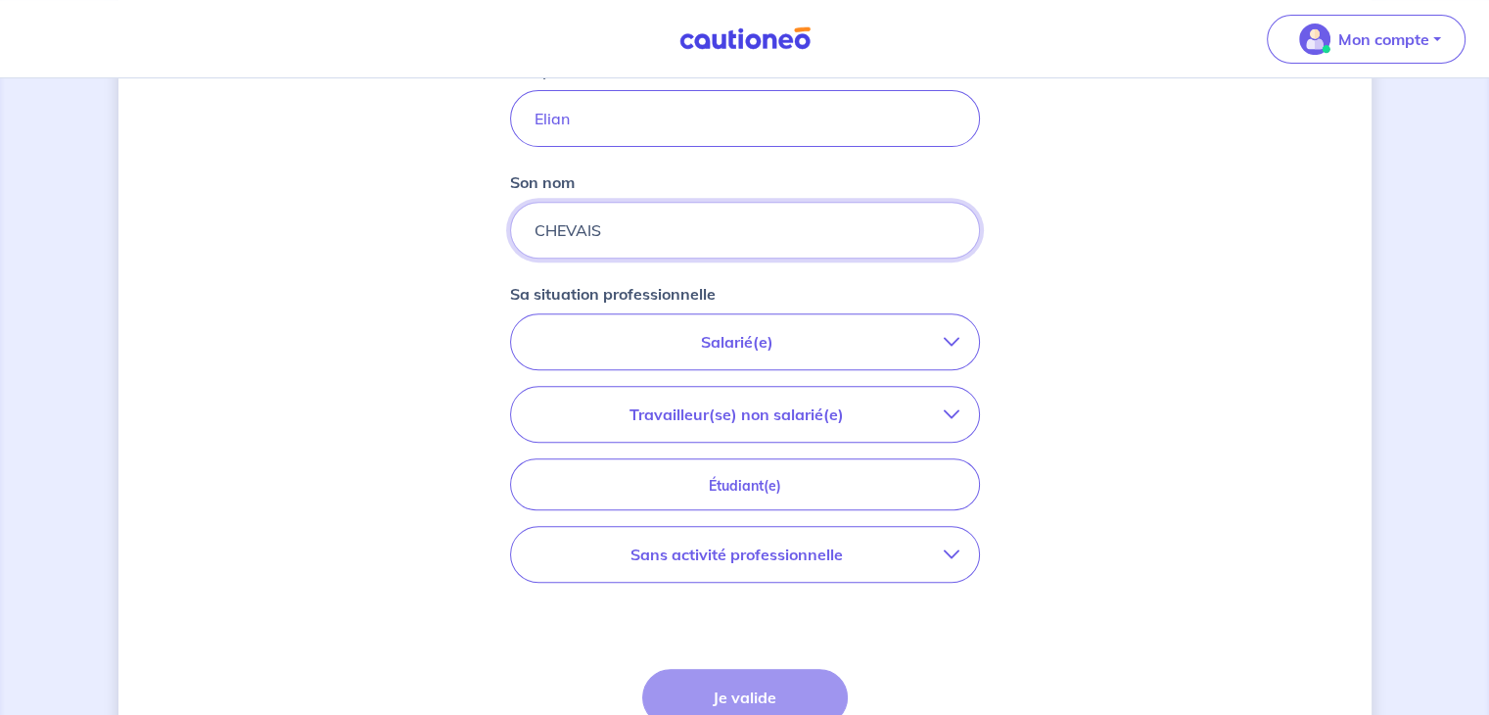
scroll to position [745, 0]
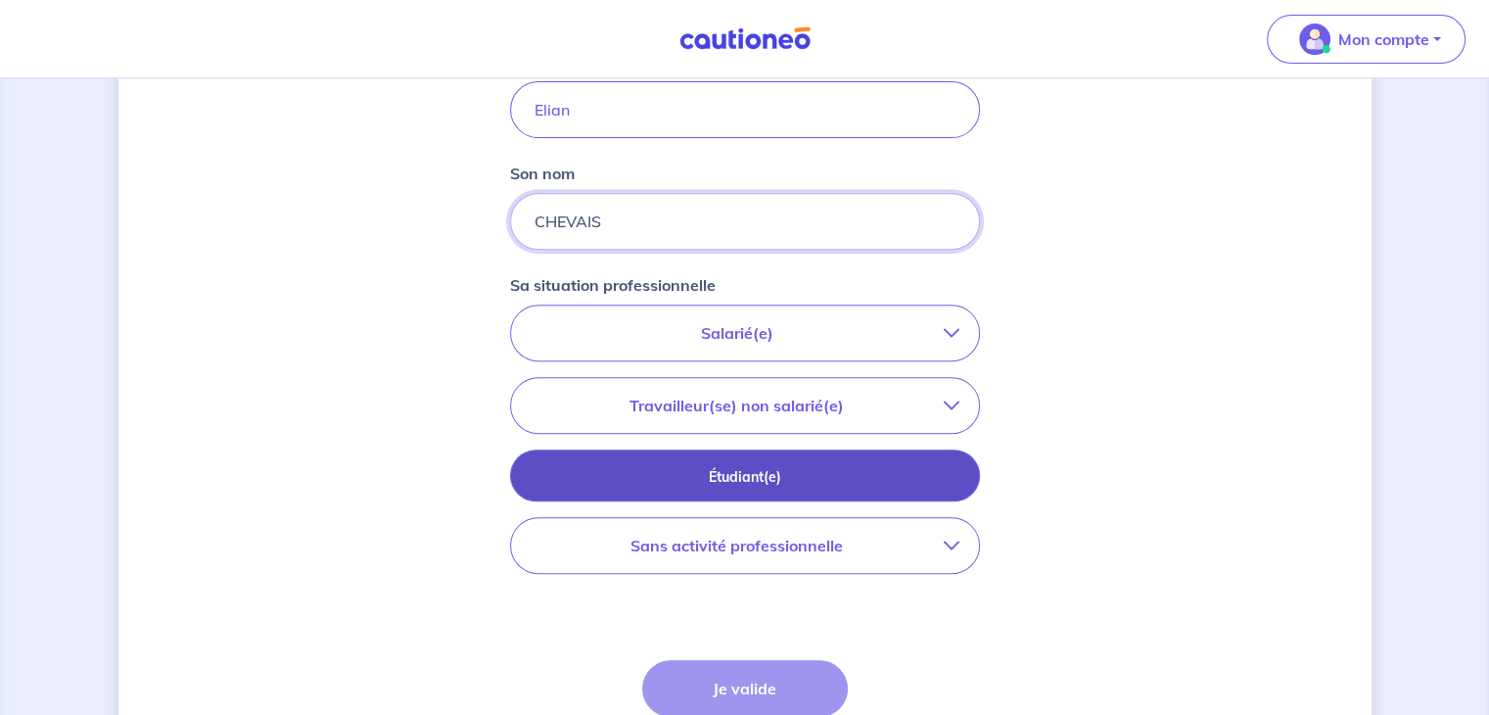
type input "CHEVAIS"
click at [902, 459] on button "Étudiant(e)" at bounding box center [745, 475] width 470 height 52
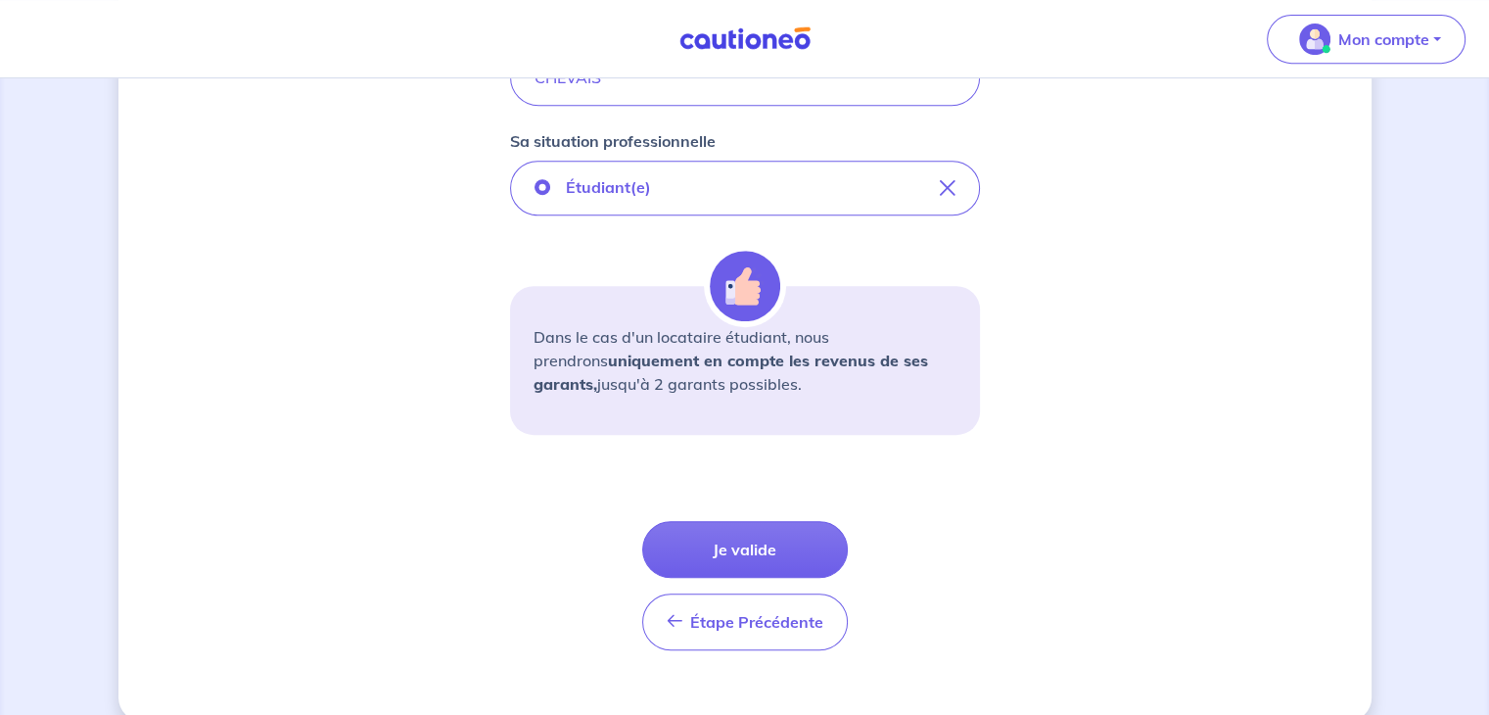
scroll to position [889, 0]
click at [769, 543] on button "Je valide" at bounding box center [745, 549] width 206 height 57
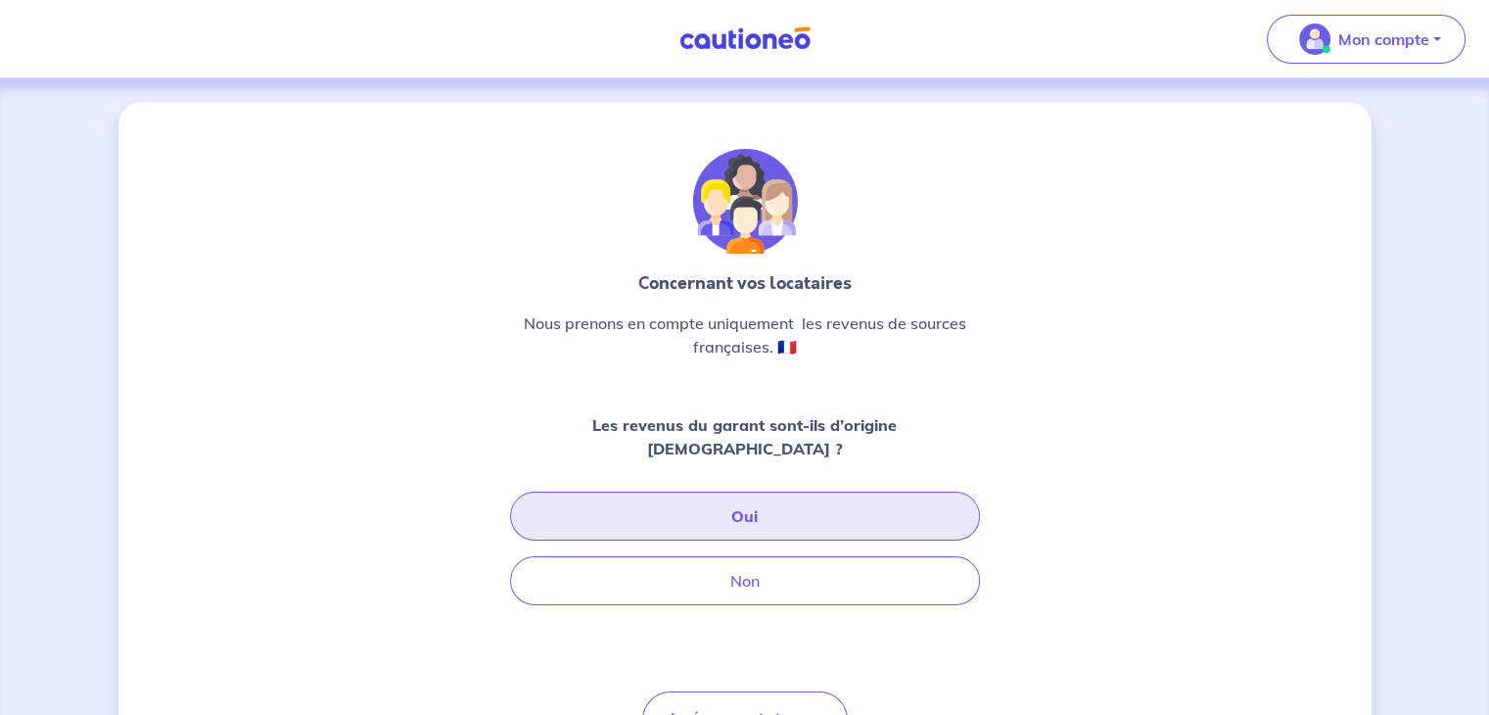
click at [822, 491] on button "Oui" at bounding box center [745, 515] width 470 height 49
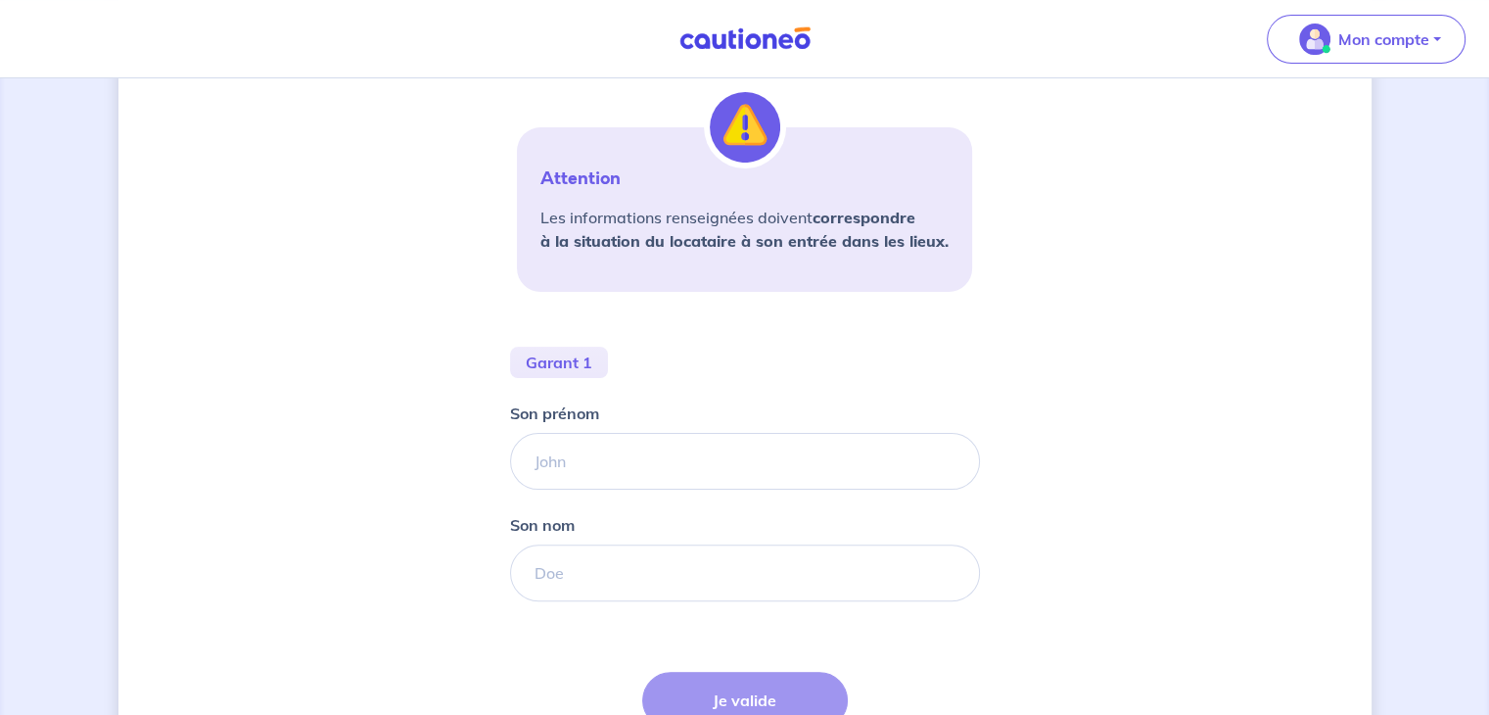
scroll to position [438, 0]
click at [828, 446] on input "Son prénom" at bounding box center [745, 460] width 470 height 57
drag, startPoint x: 1024, startPoint y: 407, endPoint x: 985, endPoint y: 433, distance: 46.7
click at [1024, 407] on div "Concernant les garants de : [PERSON_NAME] Votre locataire est étudiant, nous al…" at bounding box center [744, 267] width 1253 height 1206
click at [791, 572] on input "Son nom" at bounding box center [745, 571] width 470 height 57
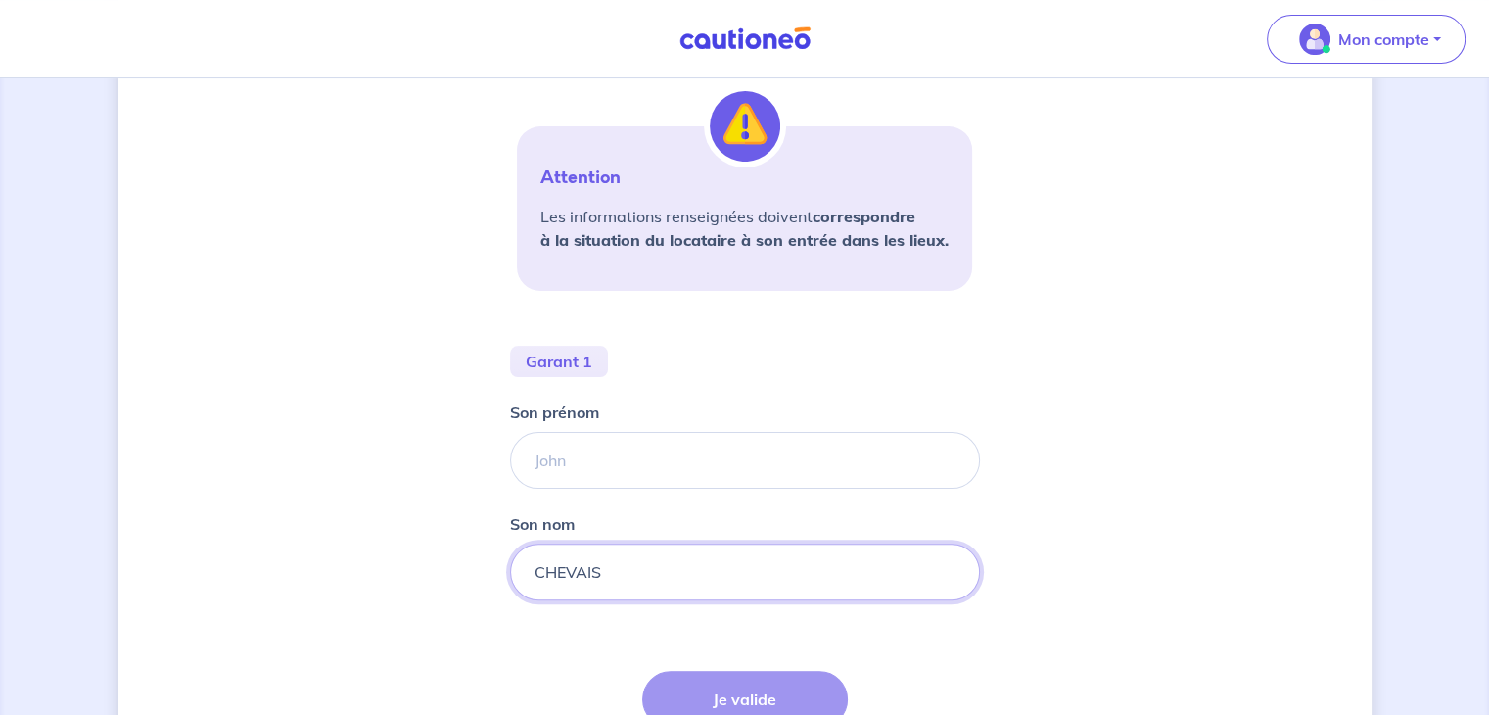
type input "CHEVAIS"
click at [1263, 502] on div "Concernant les garants de : [PERSON_NAME] Votre locataire est étudiant, nous al…" at bounding box center [744, 267] width 1253 height 1206
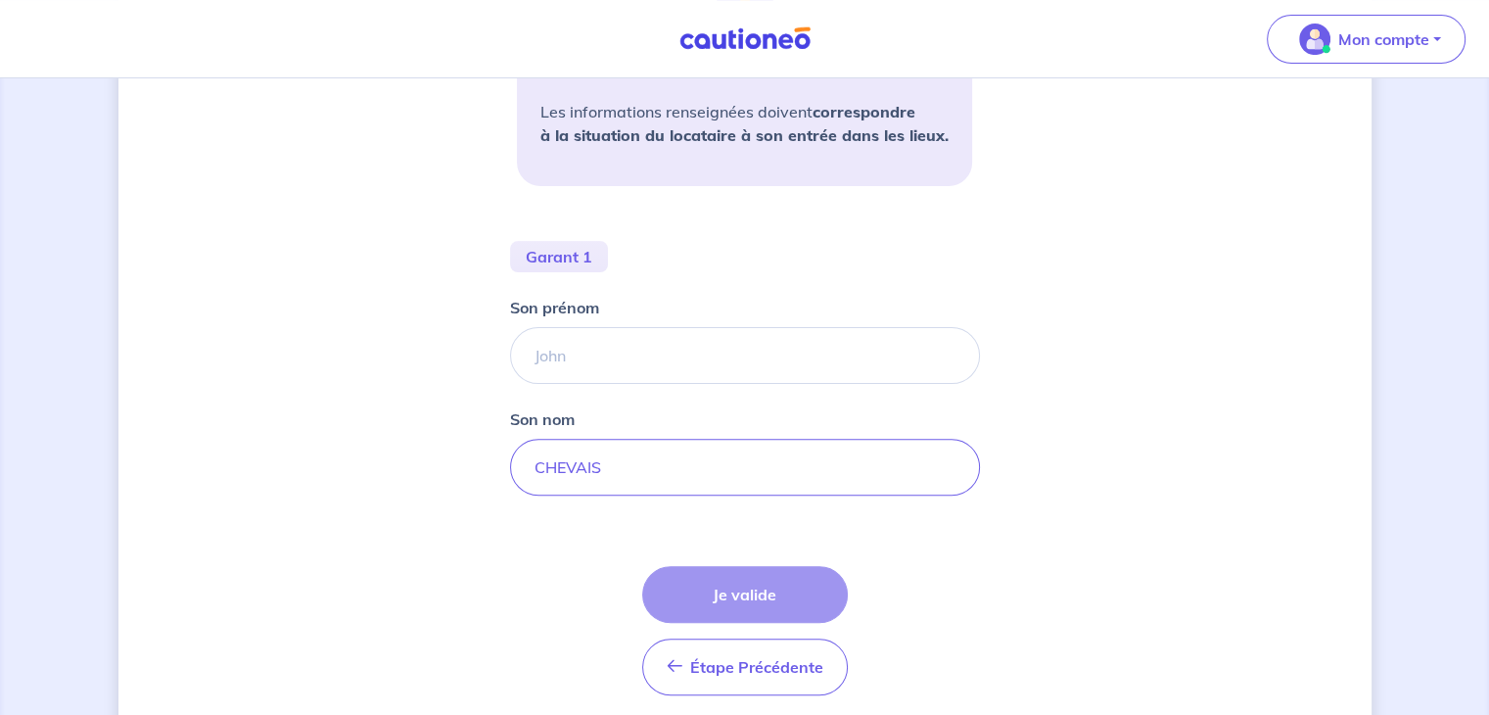
scroll to position [564, 0]
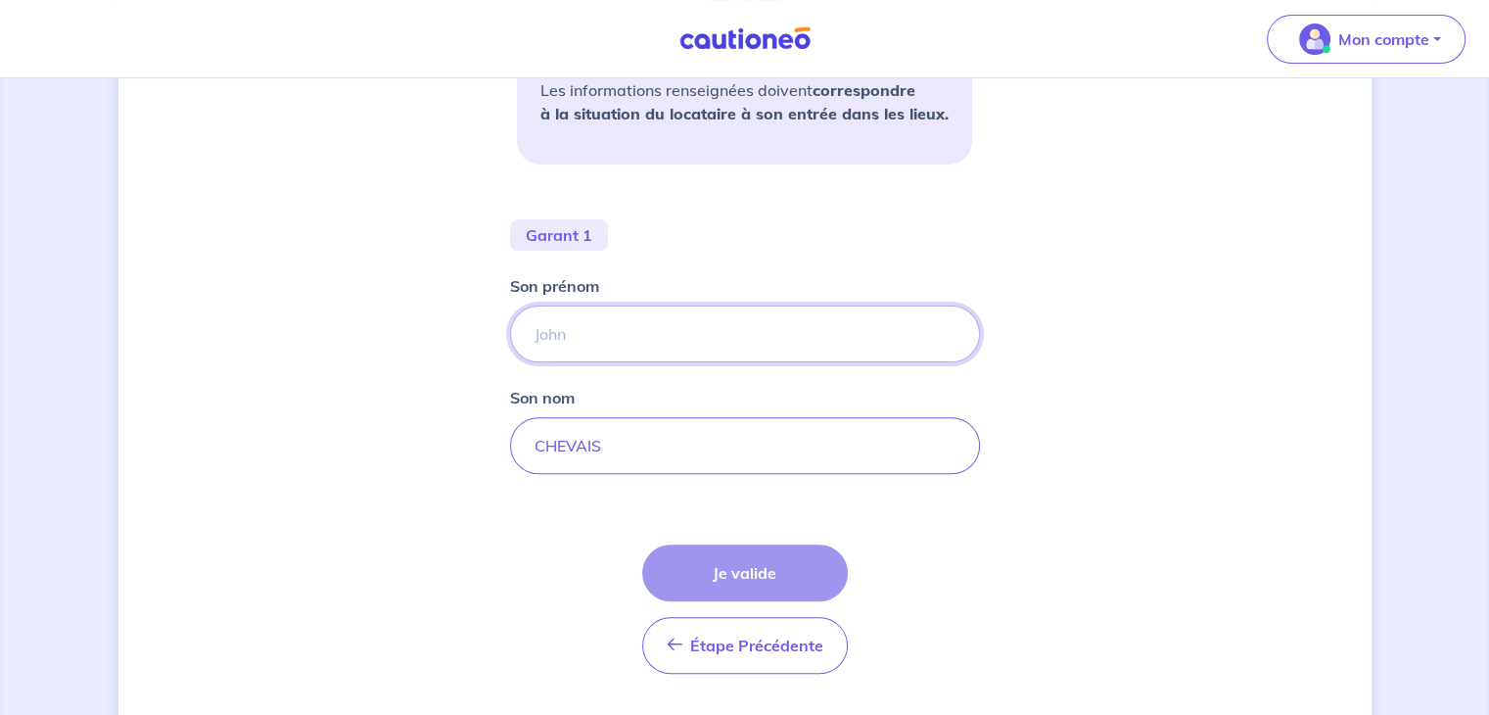
click at [656, 330] on input "Son prénom" at bounding box center [745, 333] width 470 height 57
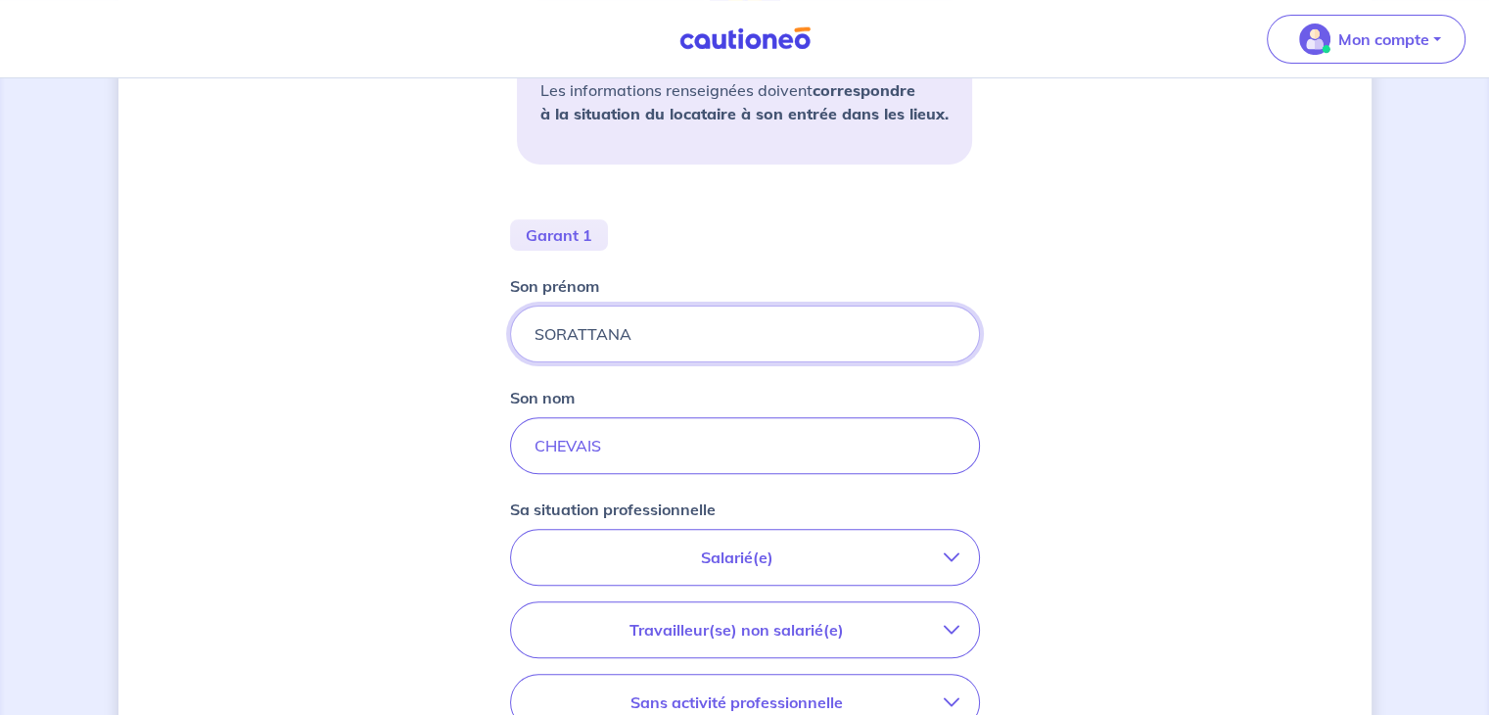
type input "SORATTANA"
click at [1039, 370] on div "Concernant les garants de : [PERSON_NAME] Votre locataire est étudiant, nous al…" at bounding box center [744, 277] width 1253 height 1478
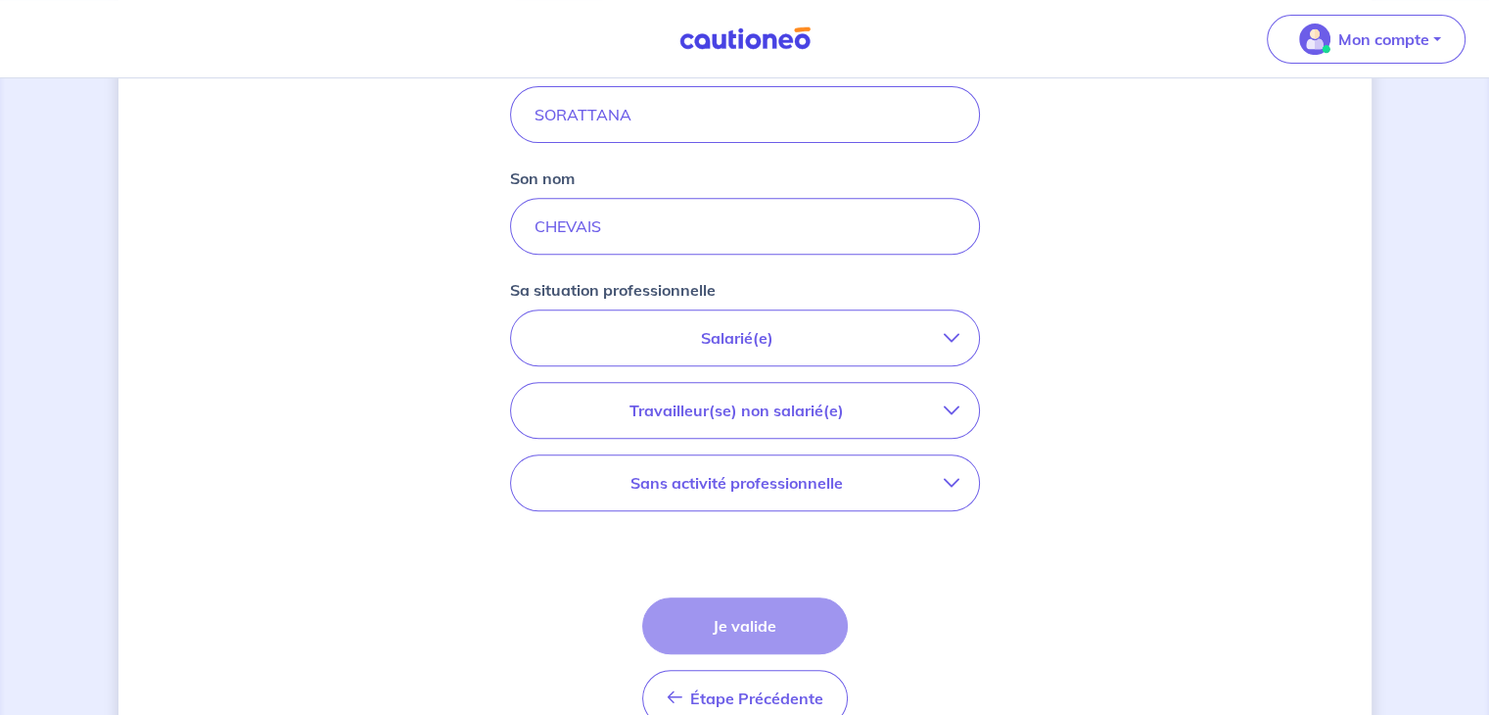
scroll to position [787, 0]
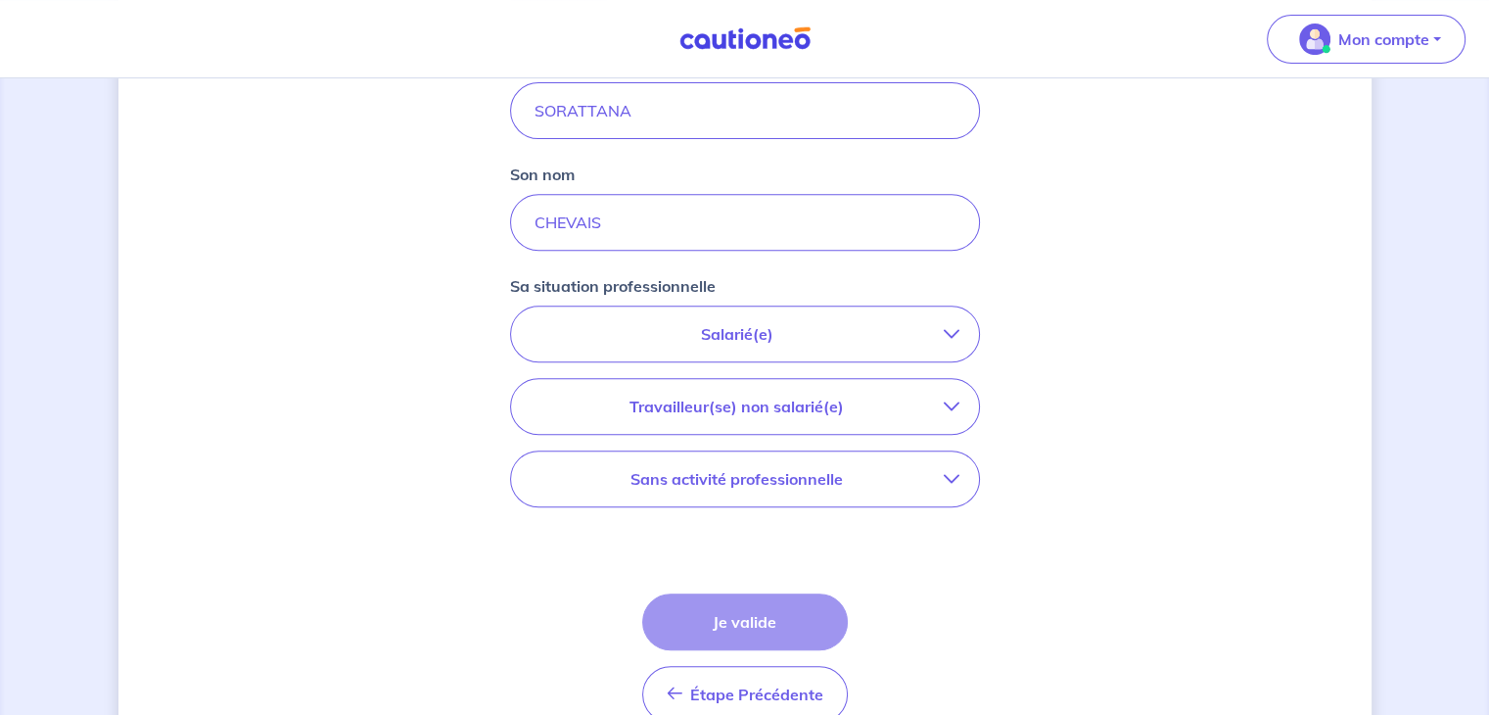
drag, startPoint x: 877, startPoint y: 344, endPoint x: 1069, endPoint y: 377, distance: 194.8
click at [1069, 377] on div "Concernant les garants de : [PERSON_NAME] Votre locataire est étudiant, nous al…" at bounding box center [744, 54] width 1253 height 1478
click at [892, 326] on p "Salarié(e)" at bounding box center [737, 333] width 413 height 23
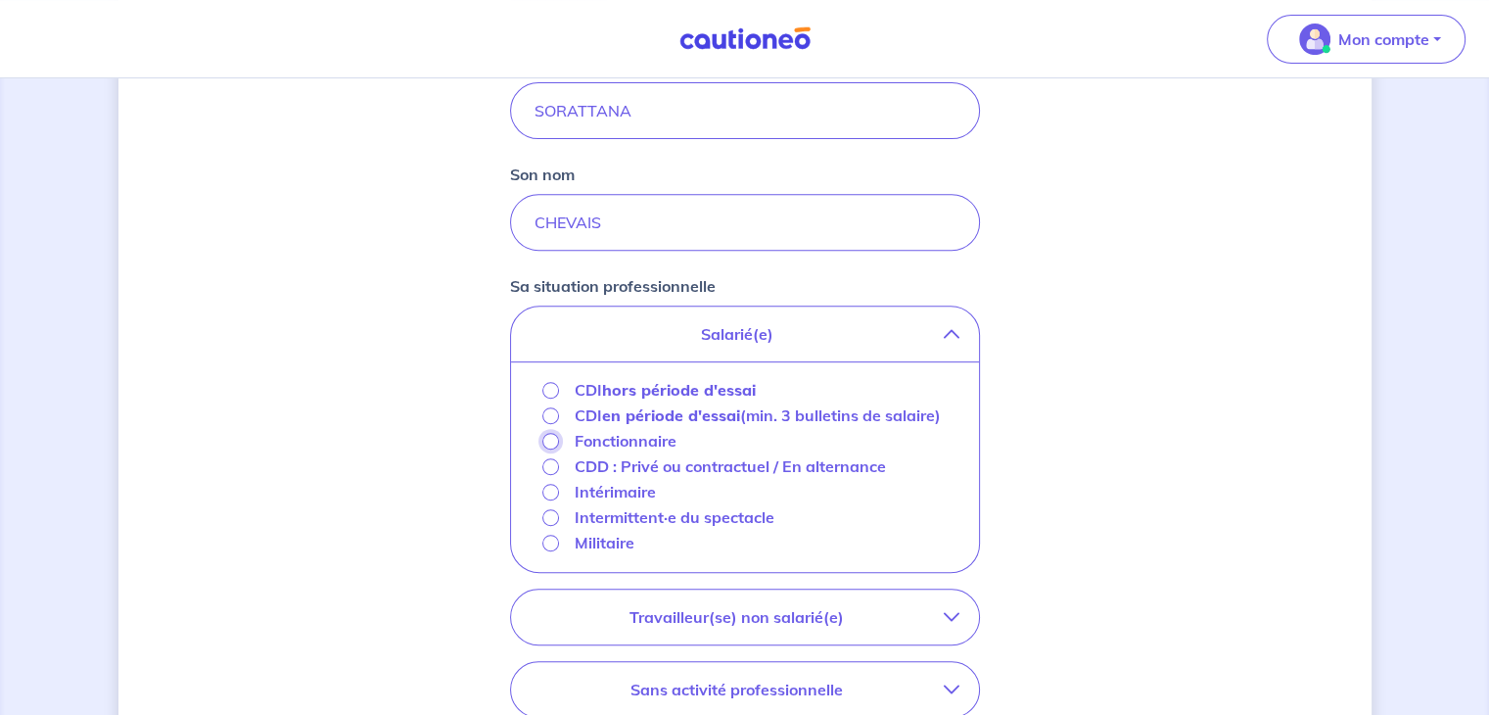
click at [548, 438] on input "Fonctionnaire" at bounding box center [550, 441] width 17 height 17
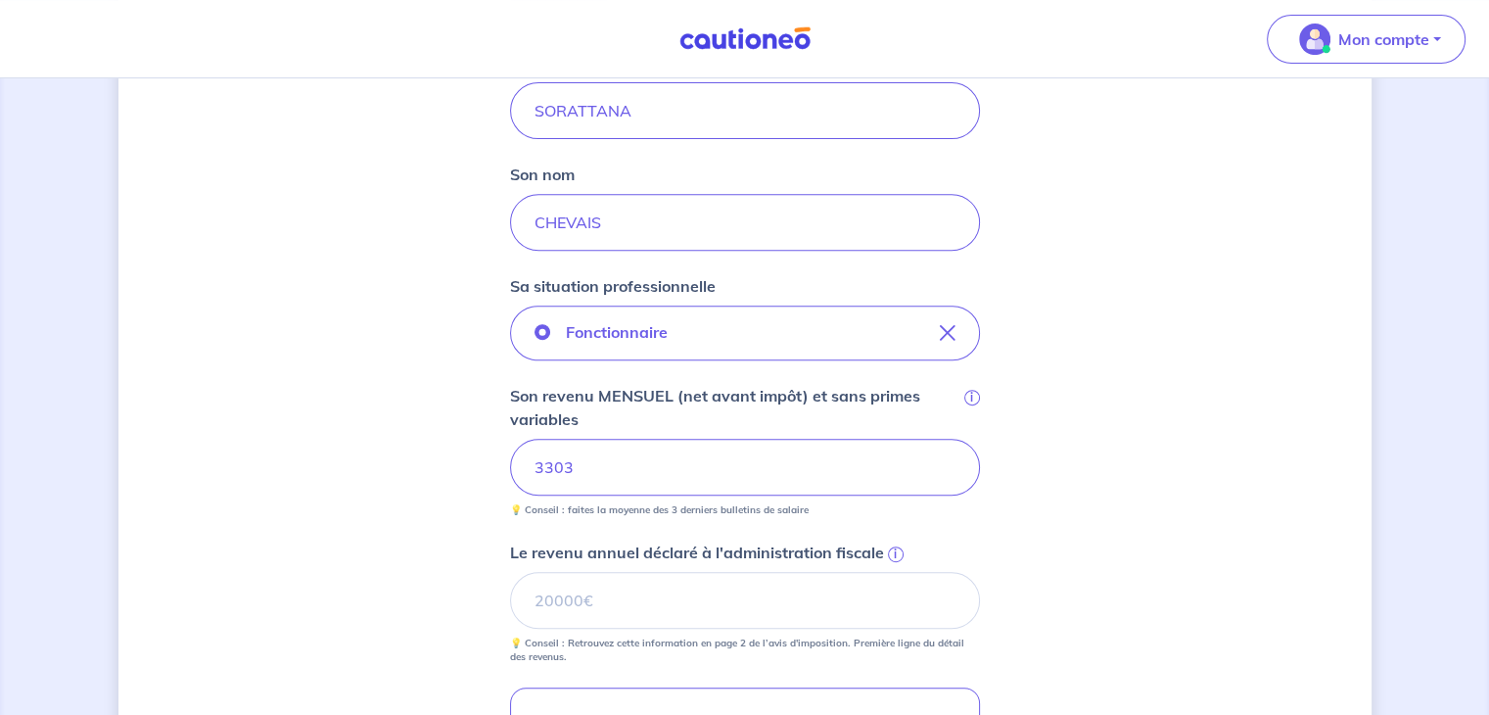
click at [1160, 557] on div "Concernant les garants de : [PERSON_NAME] Votre locataire est étudiant, nous al…" at bounding box center [744, 234] width 1253 height 1839
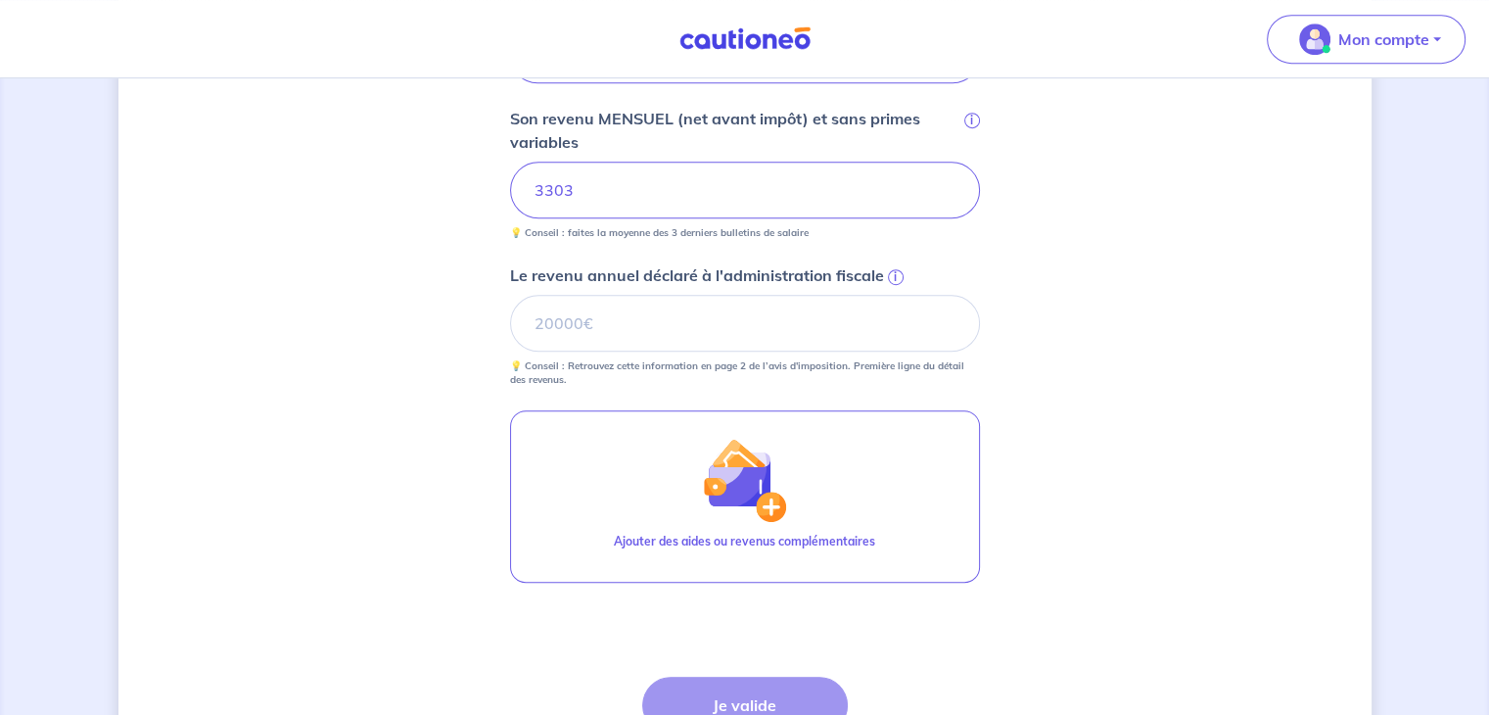
scroll to position [1065, 0]
click at [853, 308] on input "Le revenu annuel déclaré à l'administration fiscale i" at bounding box center [745, 322] width 470 height 57
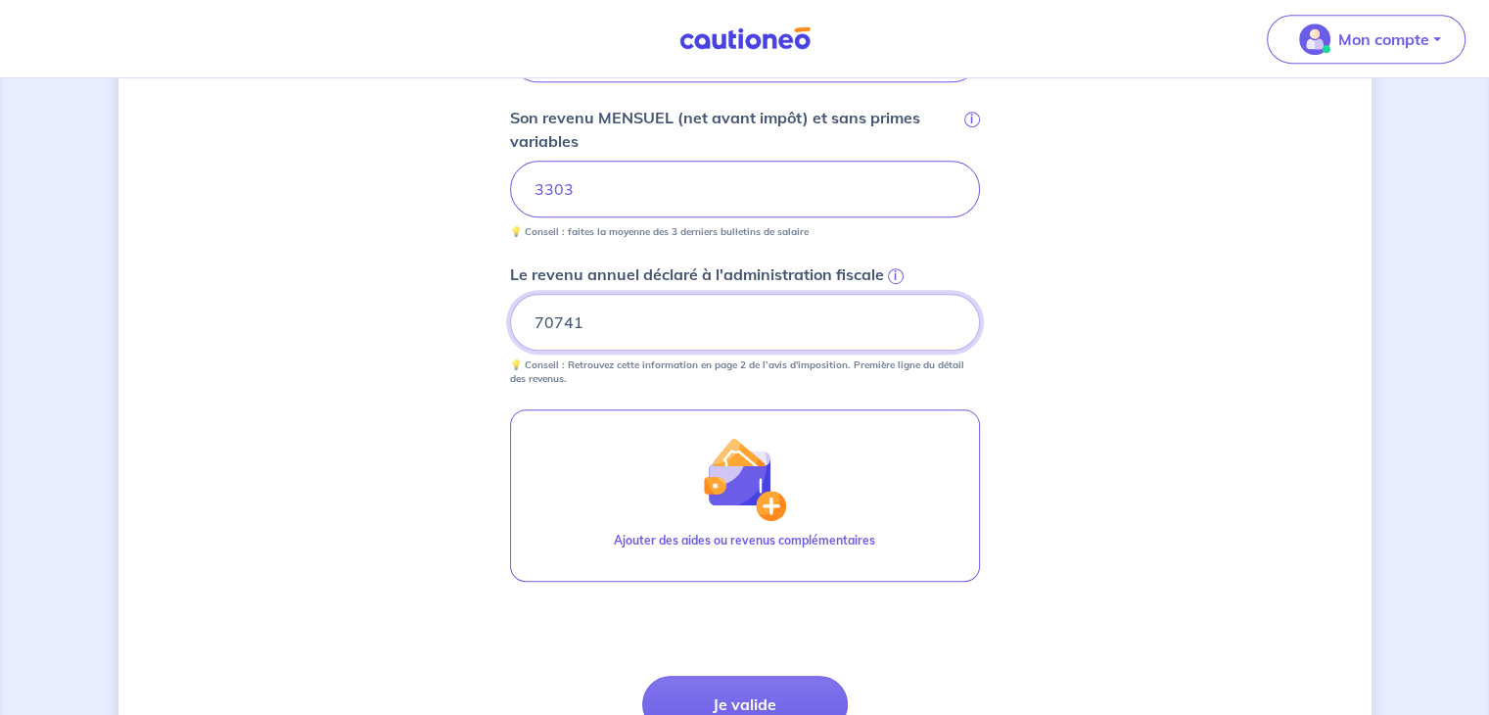
type input "70741"
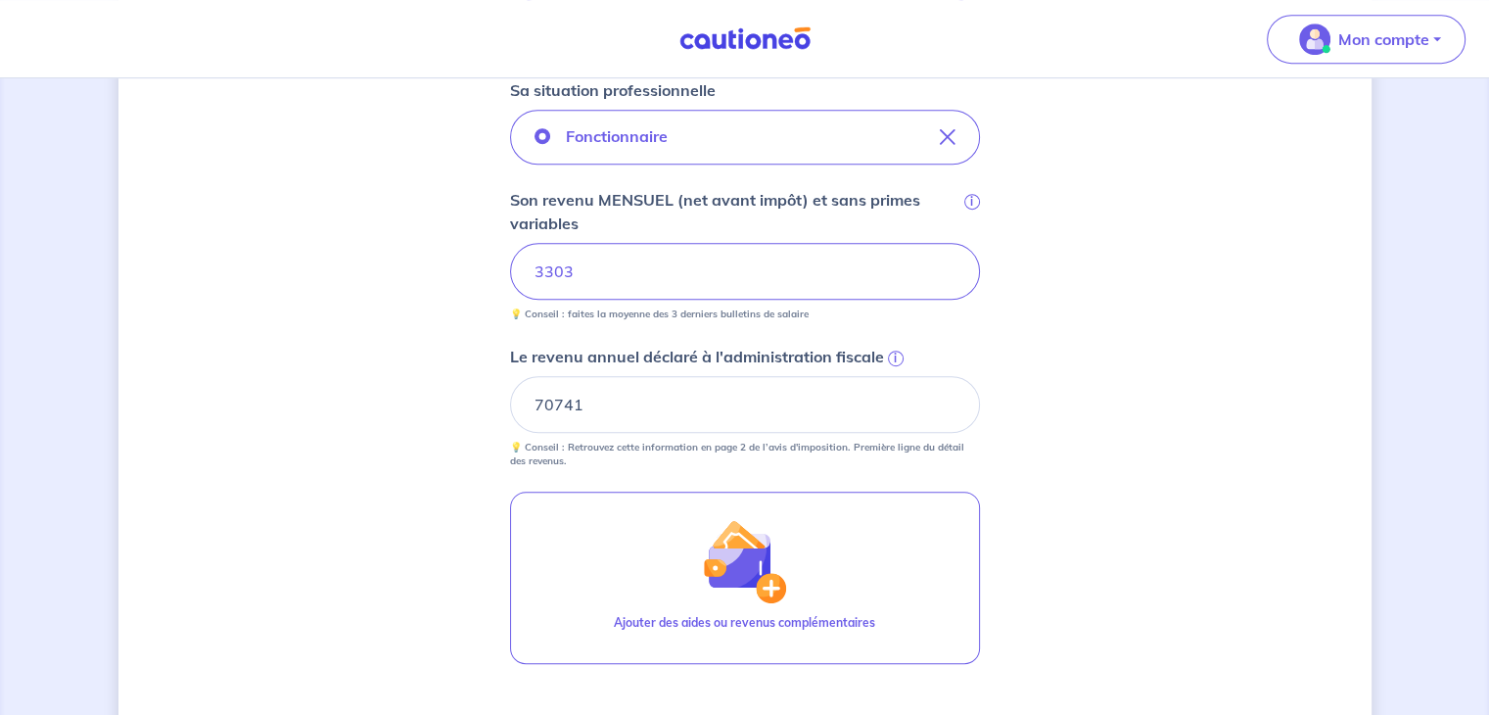
scroll to position [1246, 0]
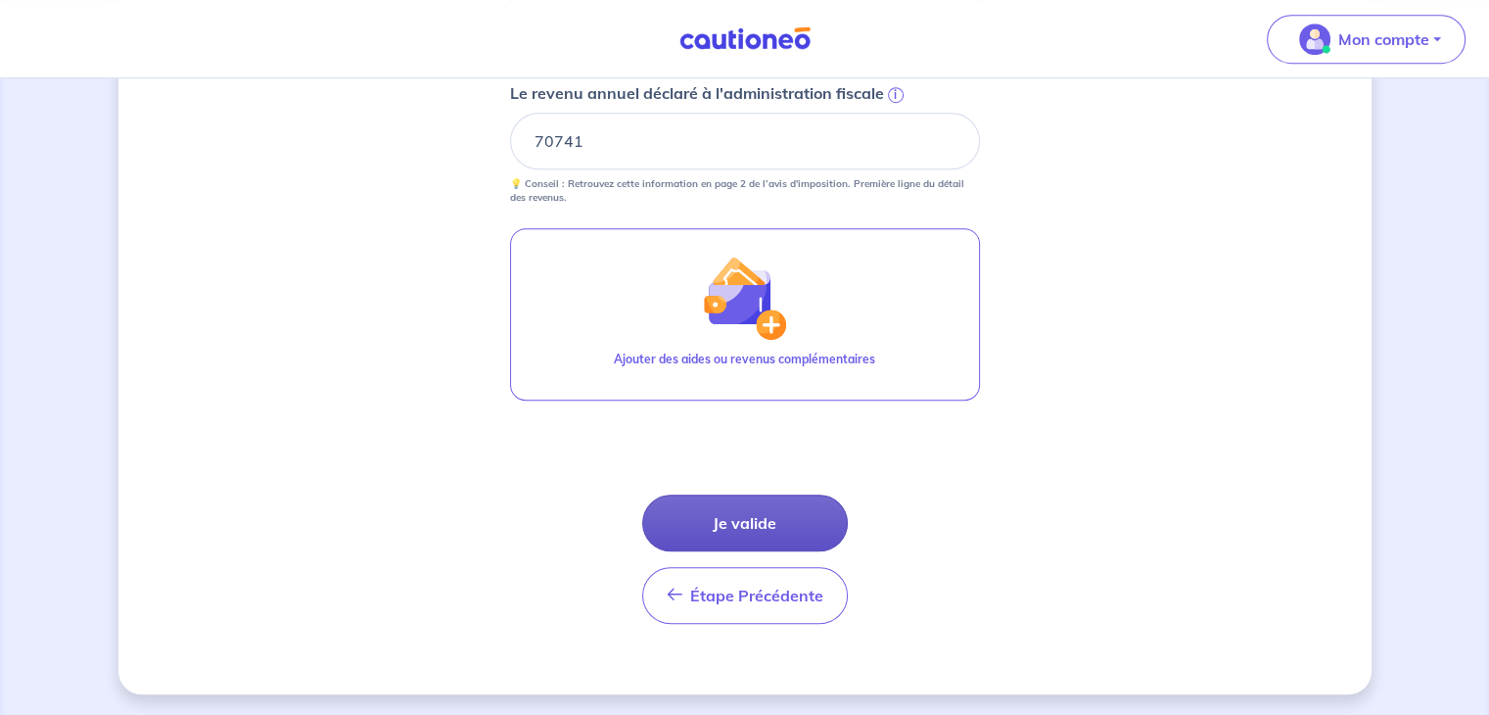
click at [774, 511] on button "Je valide" at bounding box center [745, 522] width 206 height 57
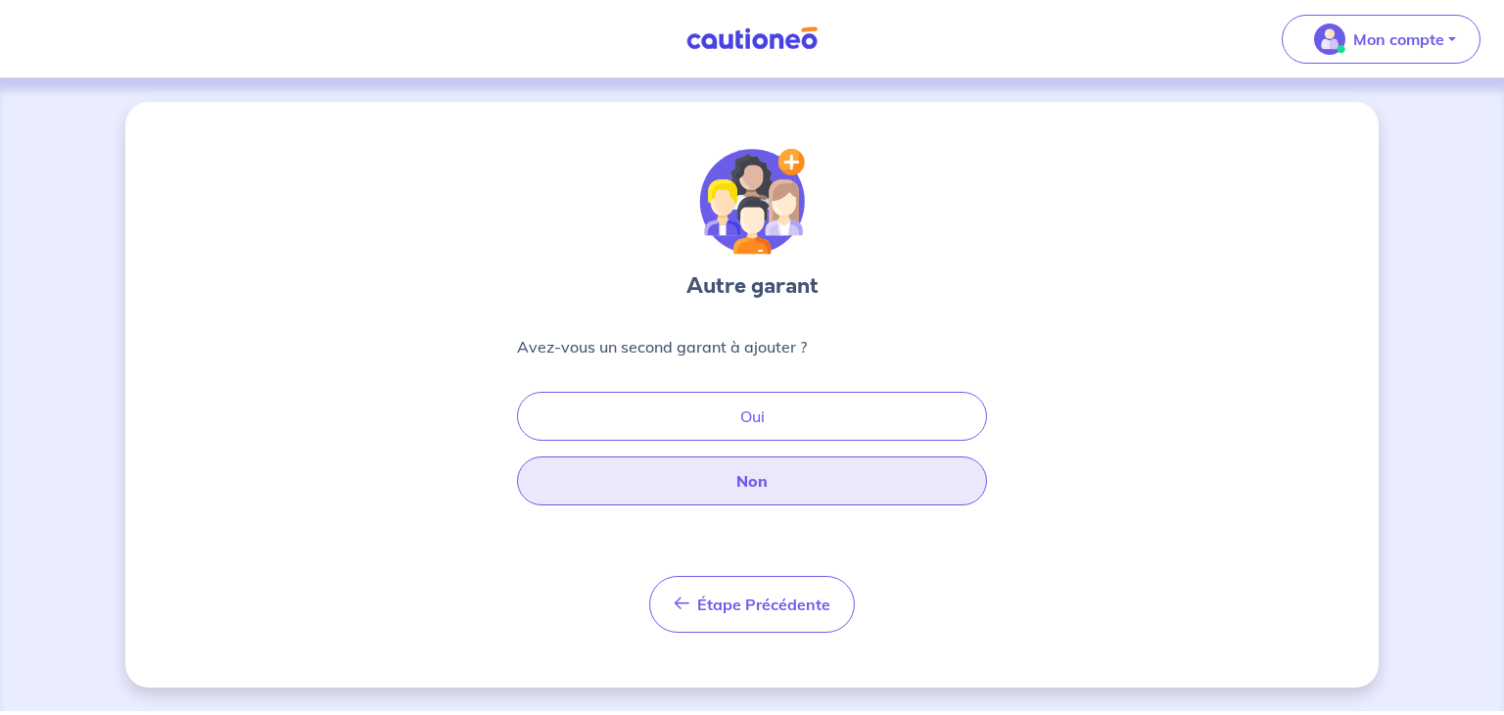
click at [837, 475] on button "Non" at bounding box center [752, 480] width 470 height 49
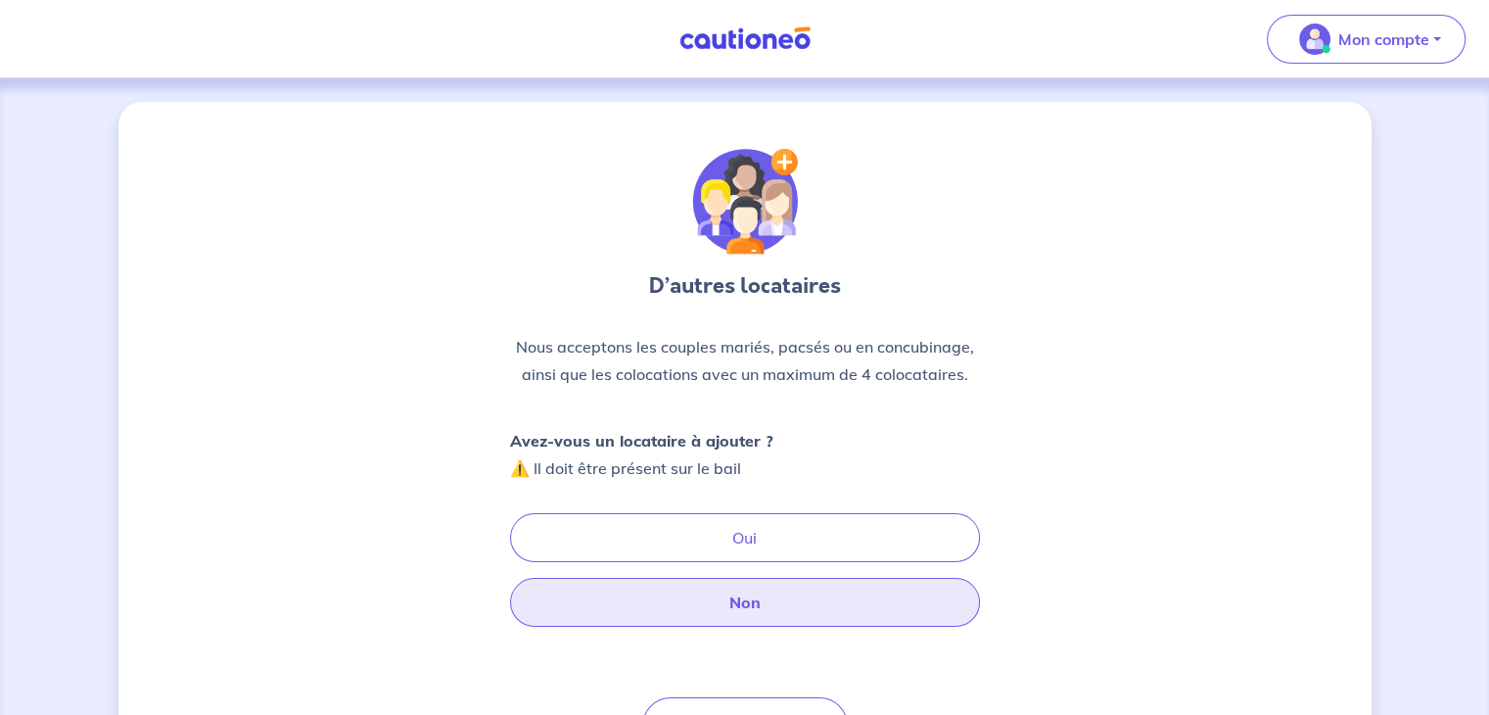
click at [824, 595] on button "Non" at bounding box center [745, 602] width 470 height 49
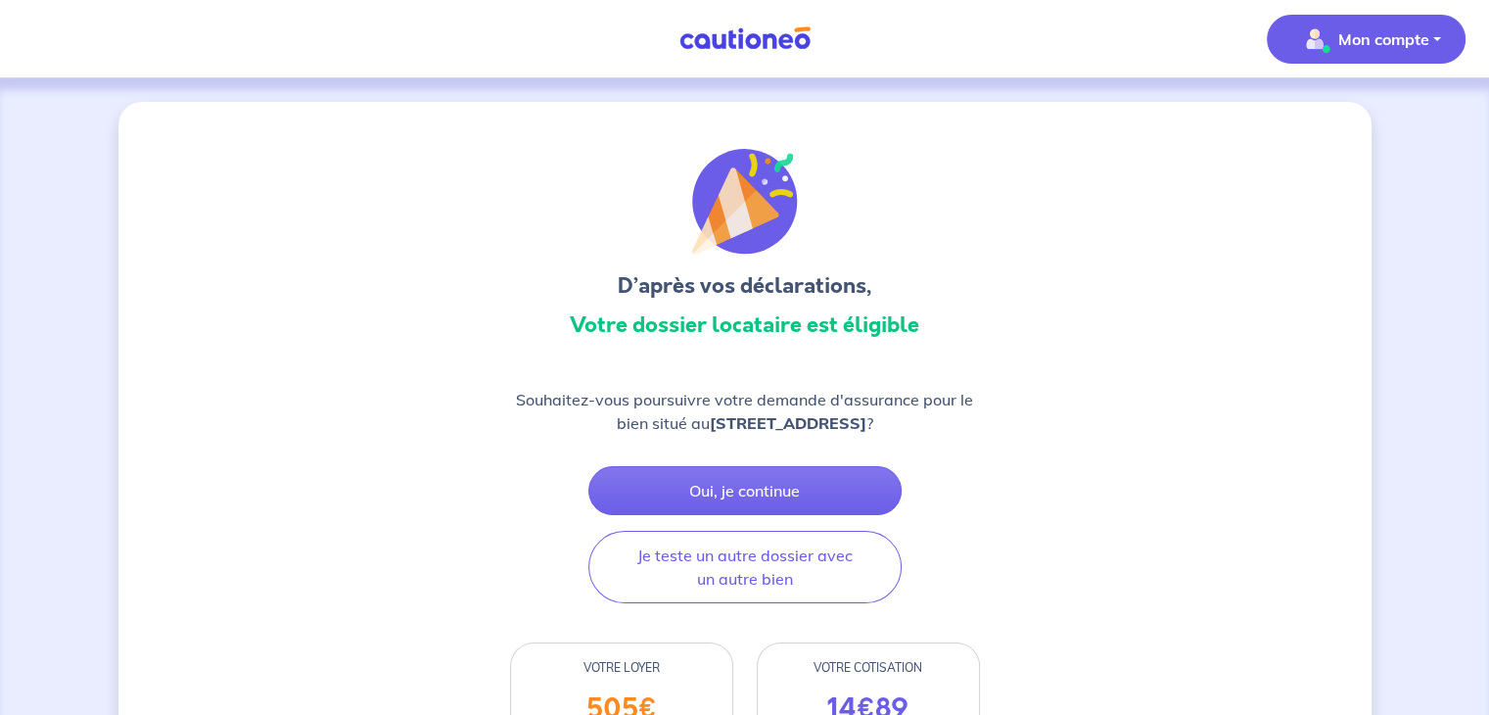
click at [1385, 56] on button "Mon compte" at bounding box center [1366, 39] width 199 height 49
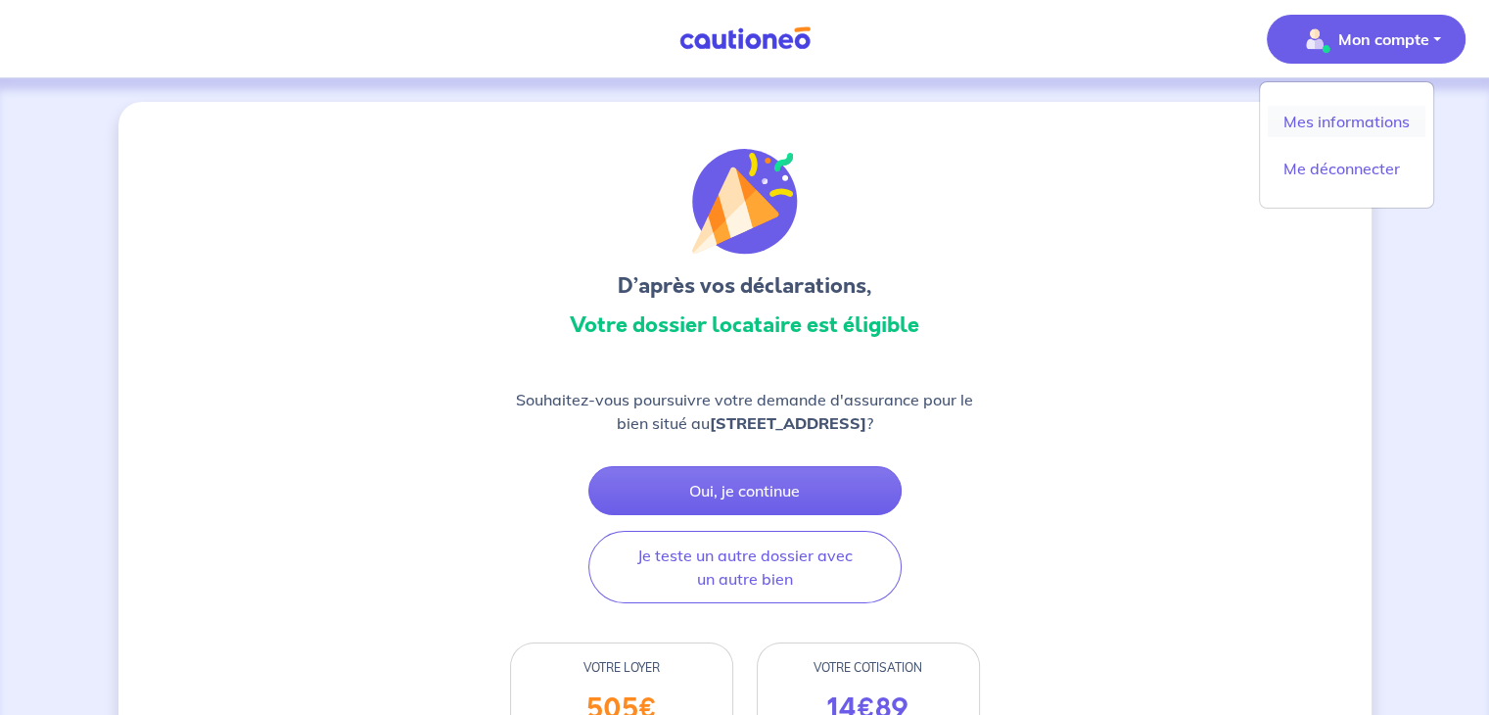
click at [1351, 125] on link "Mes informations" at bounding box center [1347, 121] width 158 height 31
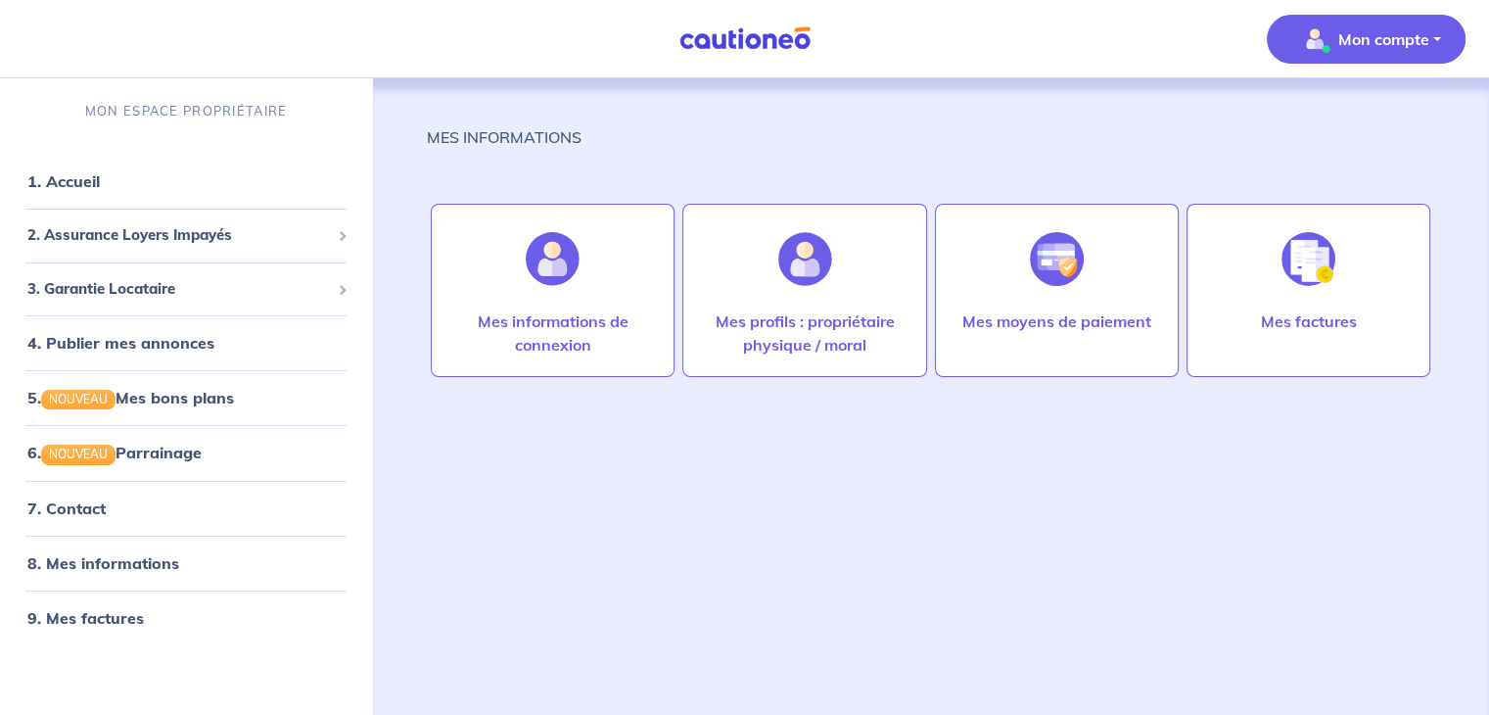
scroll to position [7, 0]
